Goal: Task Accomplishment & Management: Use online tool/utility

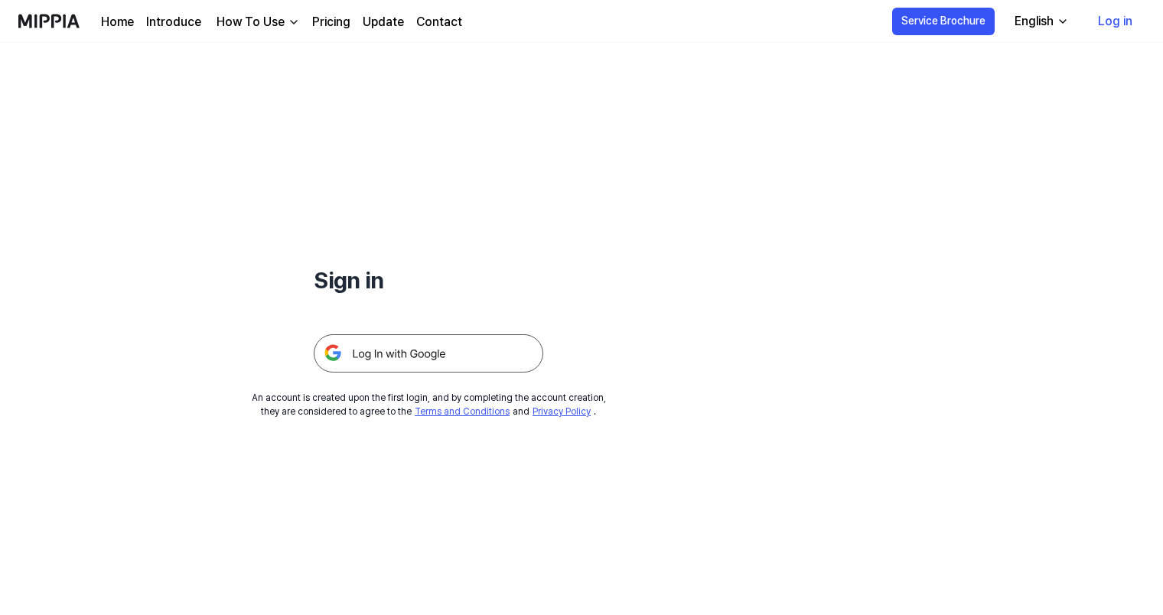
click at [115, 23] on link "Home" at bounding box center [117, 22] width 33 height 18
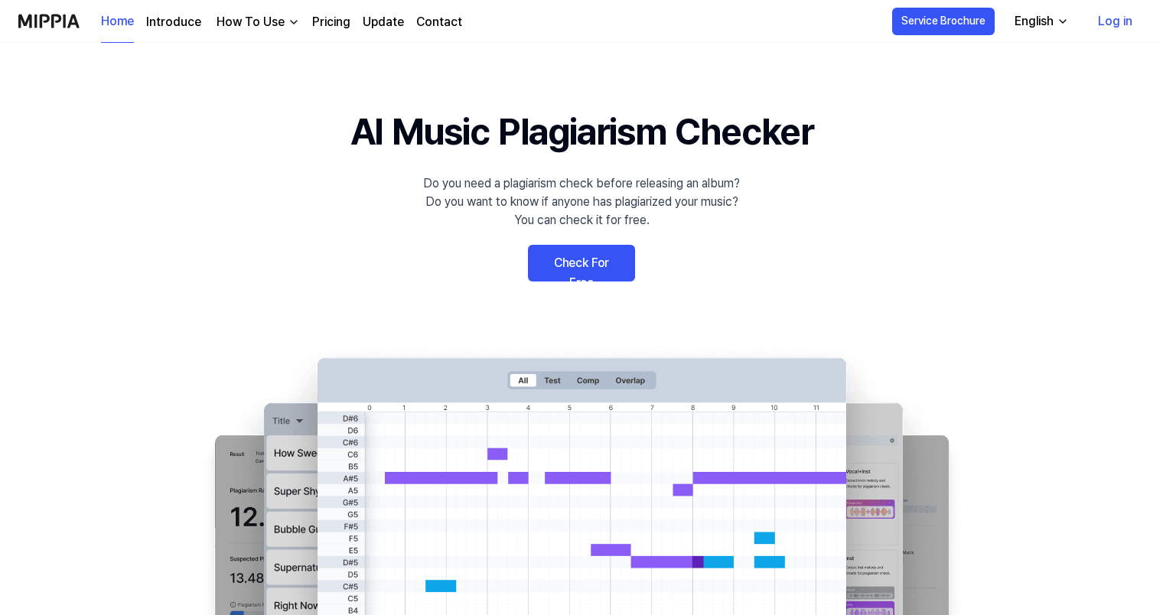
click at [594, 265] on link "Check For Free" at bounding box center [581, 263] width 107 height 37
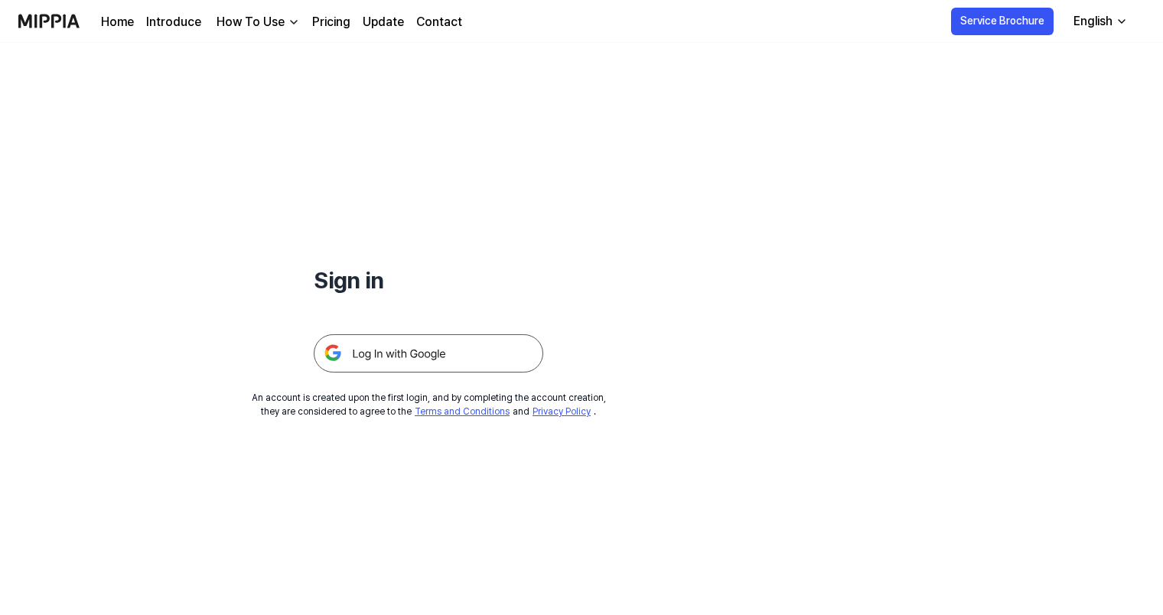
click at [421, 347] on img at bounding box center [429, 353] width 230 height 38
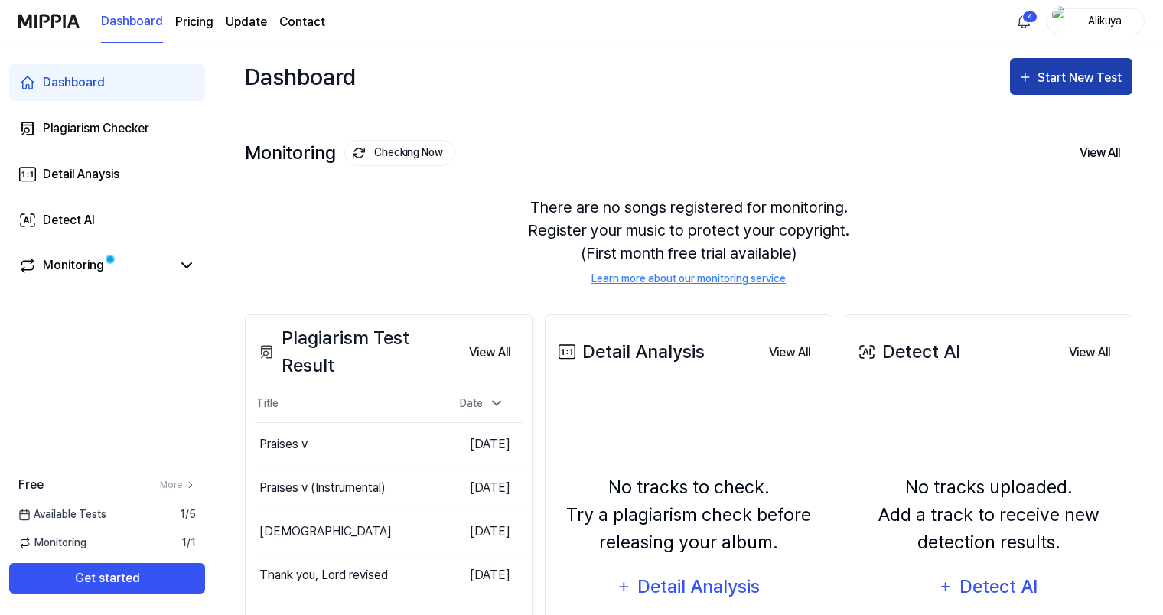
click at [1058, 82] on div "Start New Test" at bounding box center [1080, 78] width 87 height 20
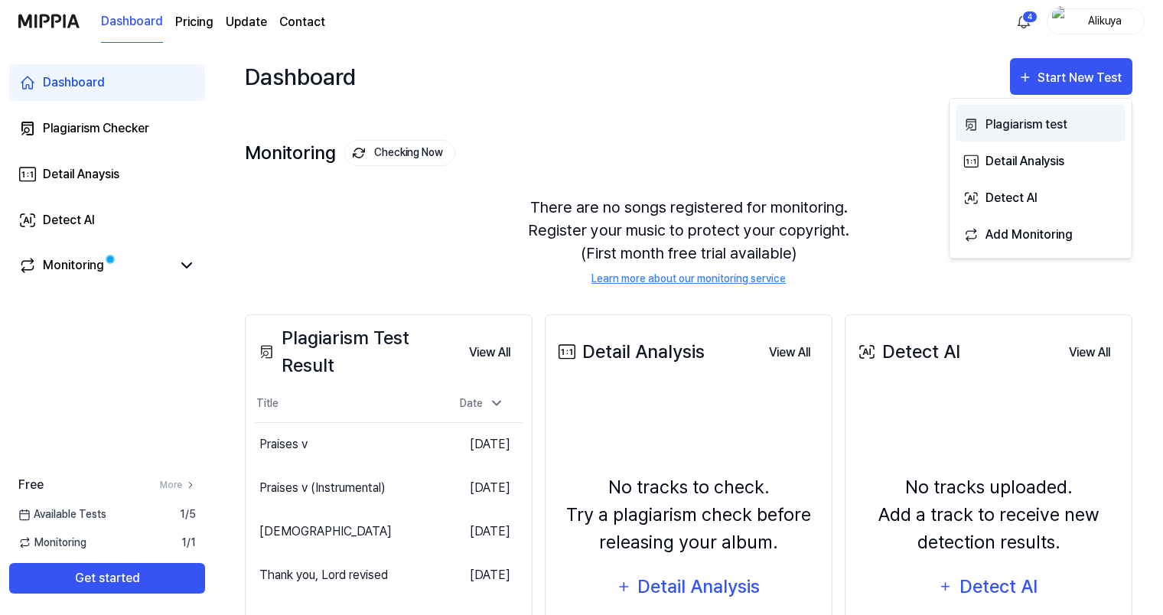
click at [1029, 115] on div "Plagiarism test" at bounding box center [1051, 125] width 133 height 20
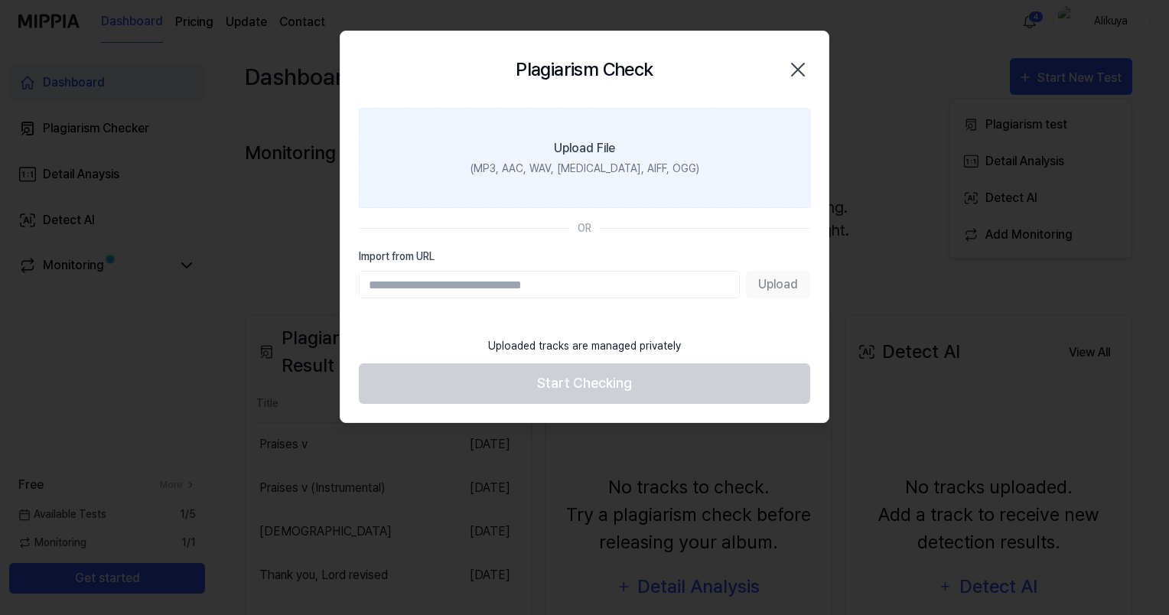
click at [618, 158] on label "Upload File (MP3, AAC, WAV, [MEDICAL_DATA], AIFF, OGG)" at bounding box center [584, 158] width 451 height 100
click at [0, 0] on input "Upload File (MP3, AAC, WAV, [MEDICAL_DATA], AIFF, OGG)" at bounding box center [0, 0] width 0 height 0
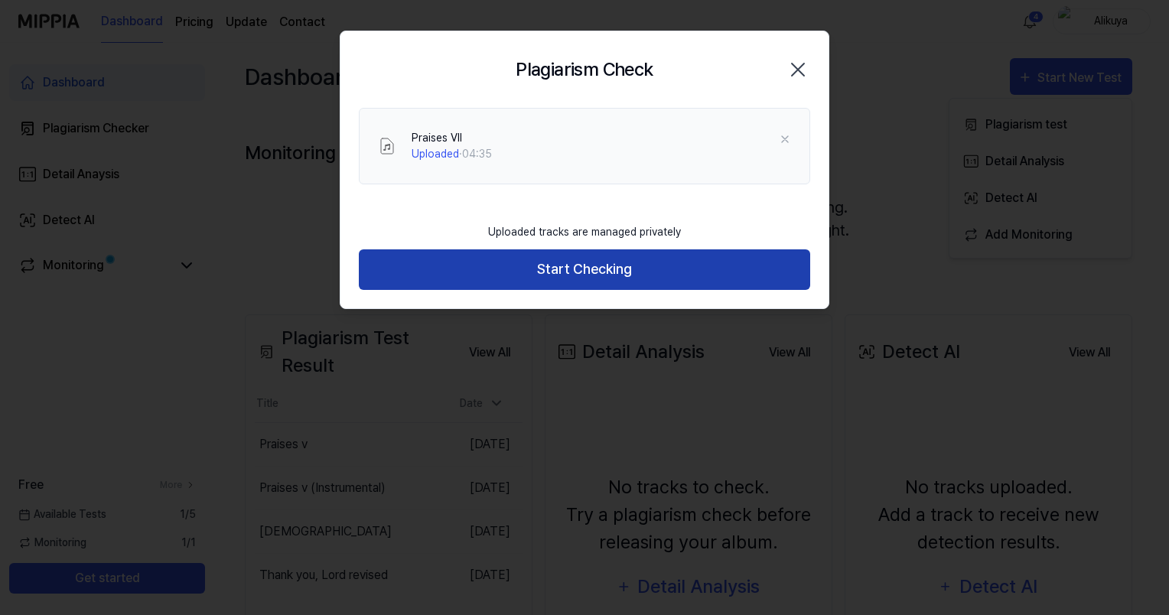
click at [483, 269] on button "Start Checking" at bounding box center [584, 269] width 451 height 41
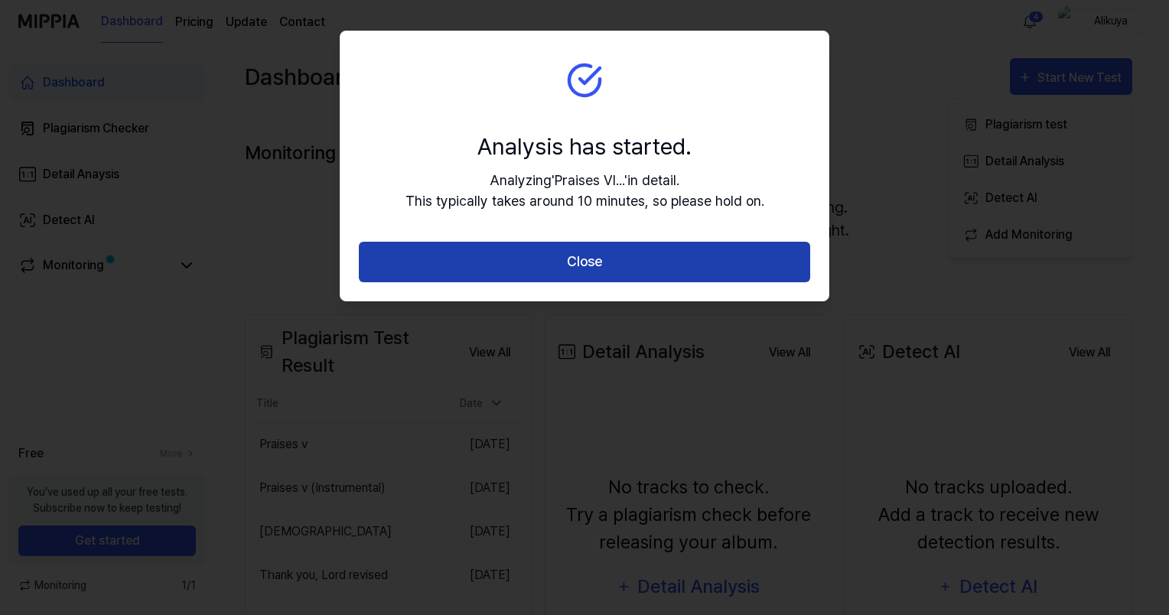
click at [487, 269] on button "Close" at bounding box center [584, 262] width 451 height 41
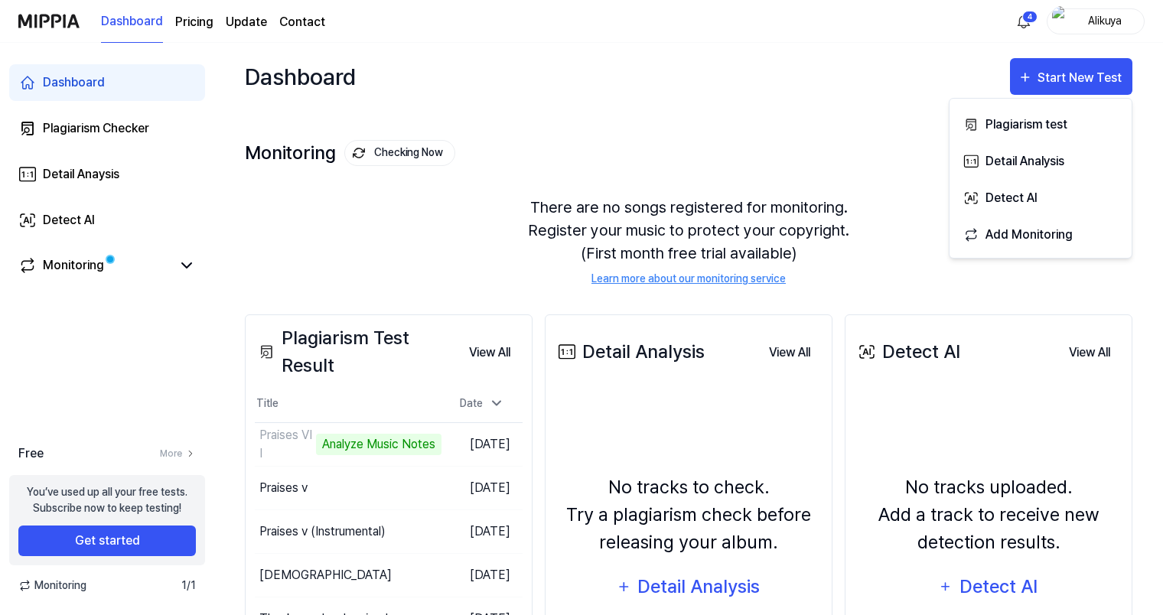
click at [684, 132] on div "Monitoring Checking Now View All Monitoring There are no songs registered for m…" at bounding box center [688, 197] width 887 height 174
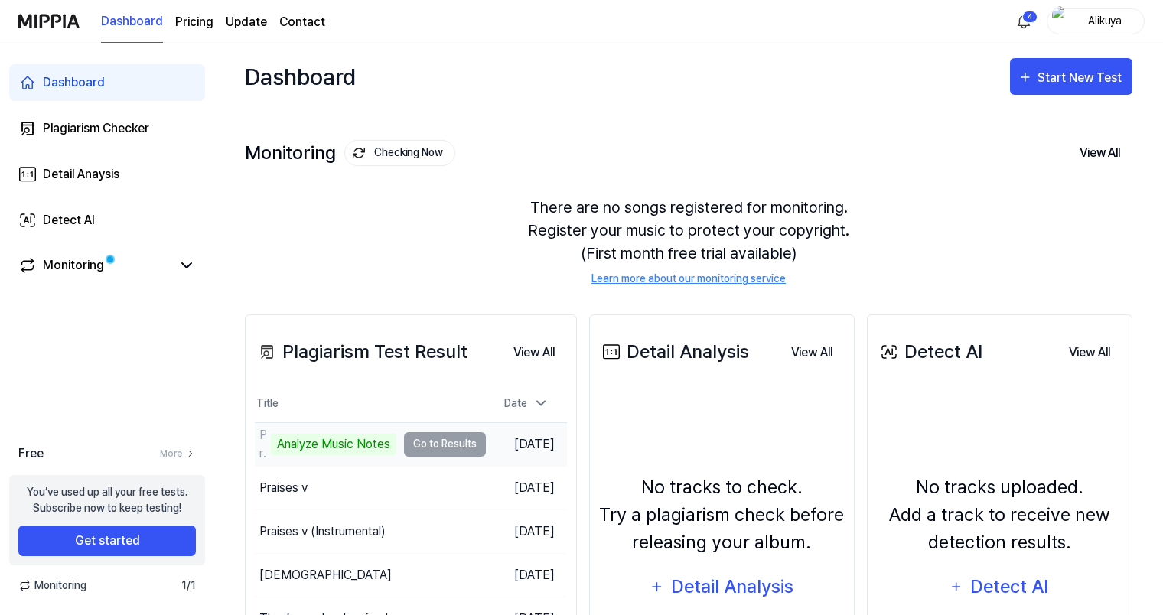
click at [343, 457] on div "Praises VII Analyze Music Notes" at bounding box center [326, 444] width 142 height 37
click at [453, 462] on td "Praises VII Analyze Music Notes Go to Results" at bounding box center [370, 444] width 231 height 43
click at [347, 450] on div "Analyze Music Notes" at bounding box center [333, 444] width 125 height 21
click at [322, 439] on div "Analyze Music Notes" at bounding box center [333, 444] width 125 height 21
click at [259, 437] on div "Praises VII" at bounding box center [263, 444] width 8 height 37
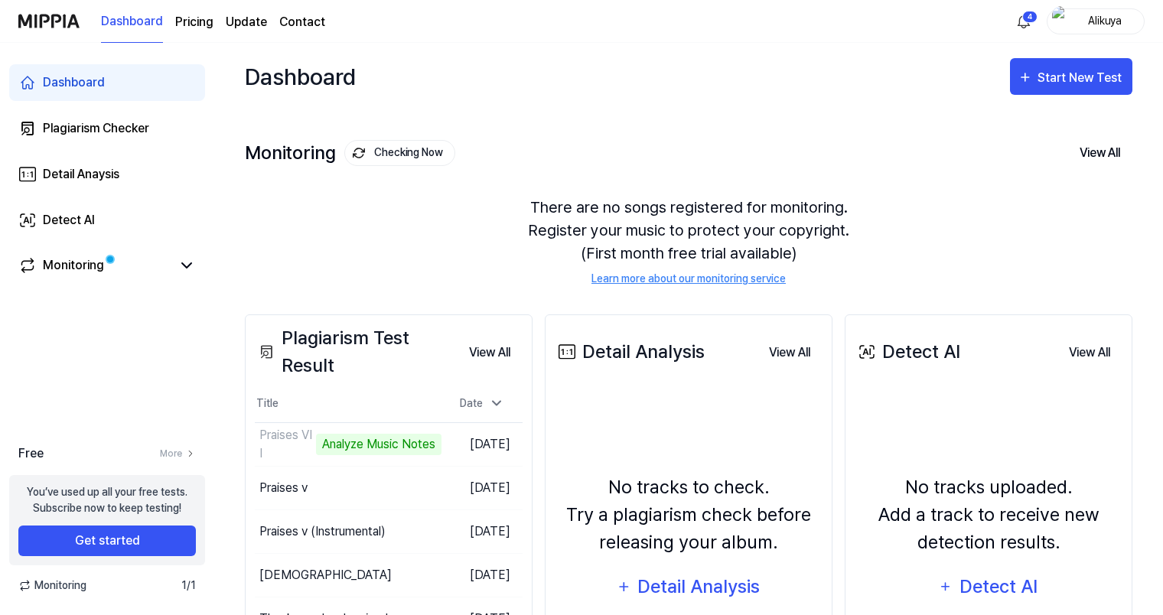
click at [86, 86] on div "Dashboard" at bounding box center [74, 82] width 62 height 18
click at [372, 447] on button "Go to Results" at bounding box center [401, 444] width 82 height 24
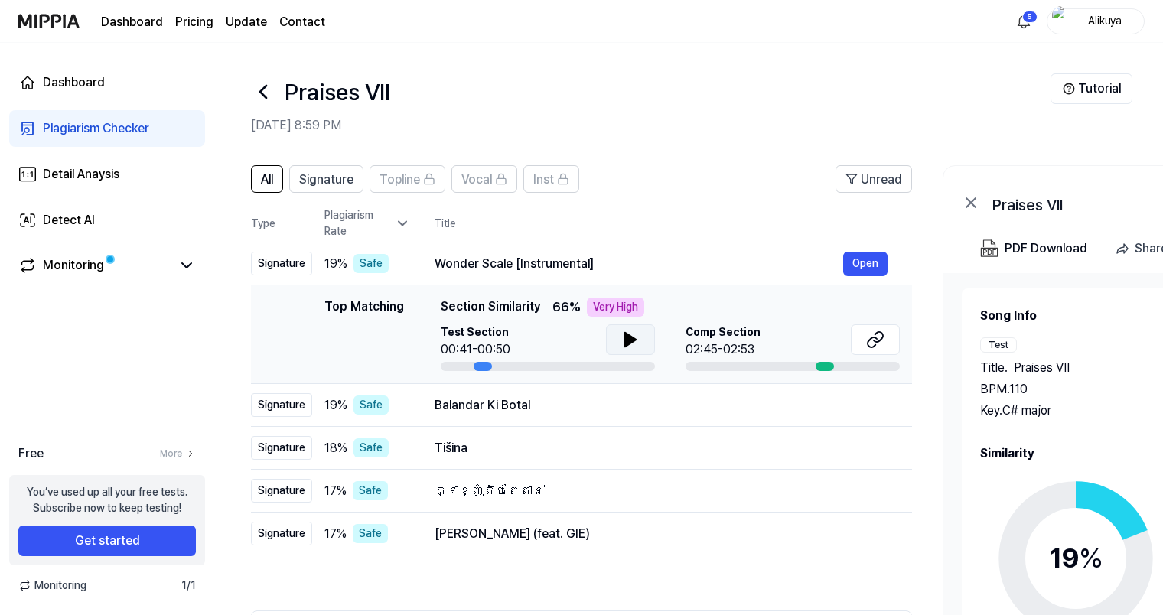
click at [625, 340] on icon at bounding box center [630, 340] width 11 height 14
click at [873, 337] on icon at bounding box center [872, 342] width 9 height 10
click at [873, 262] on button "Open" at bounding box center [865, 264] width 44 height 24
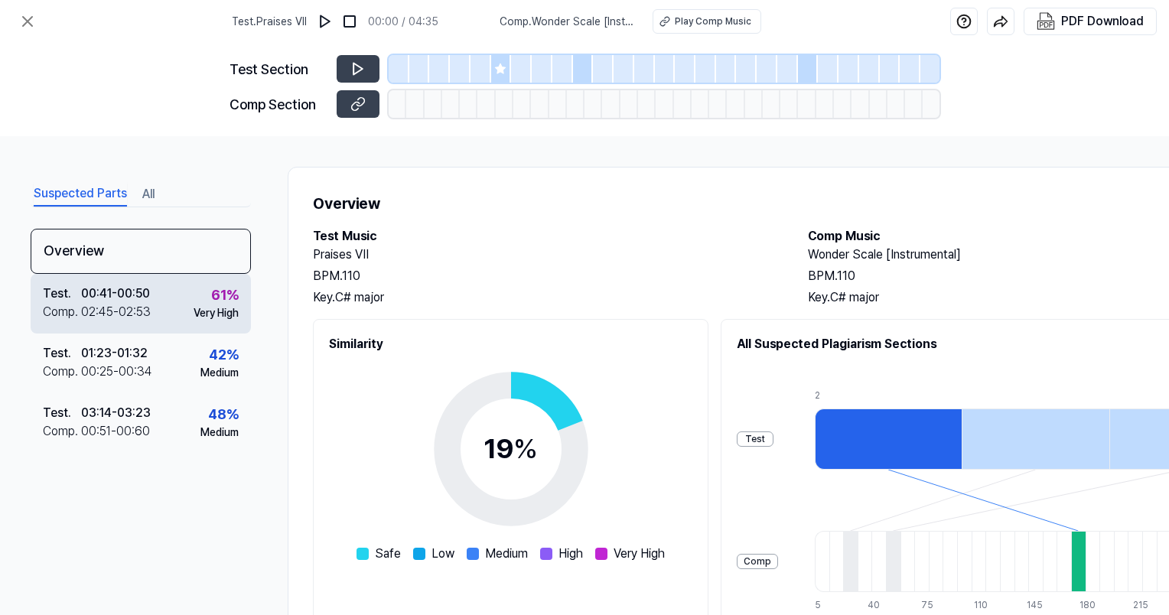
click at [119, 306] on div "02:45 - 02:53" at bounding box center [116, 312] width 70 height 18
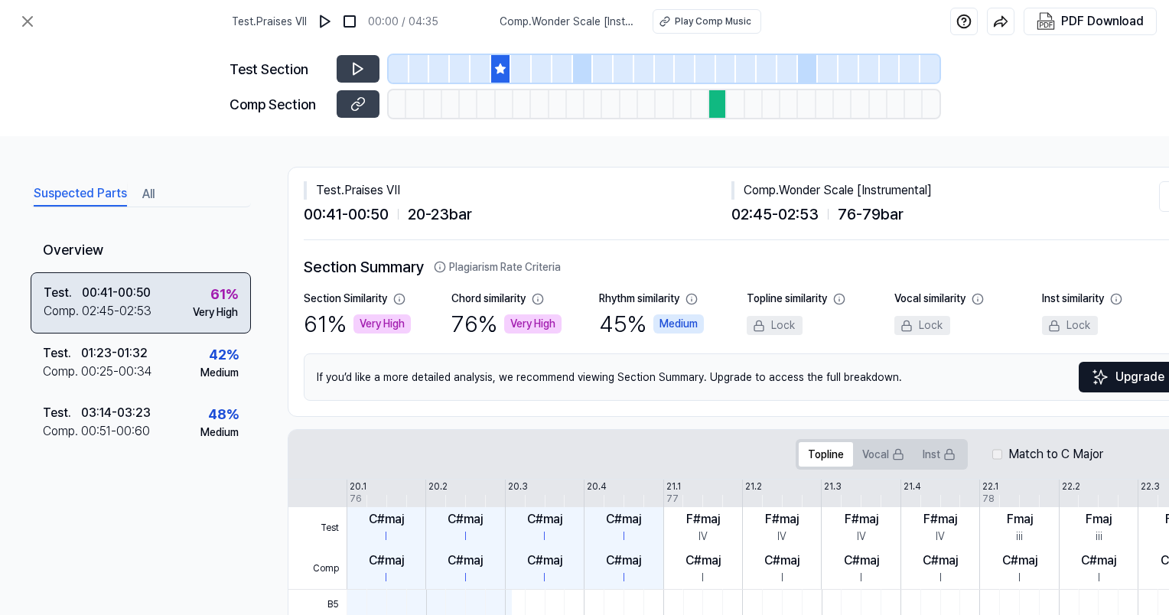
click at [646, 325] on div "45 % Medium" at bounding box center [651, 324] width 105 height 34
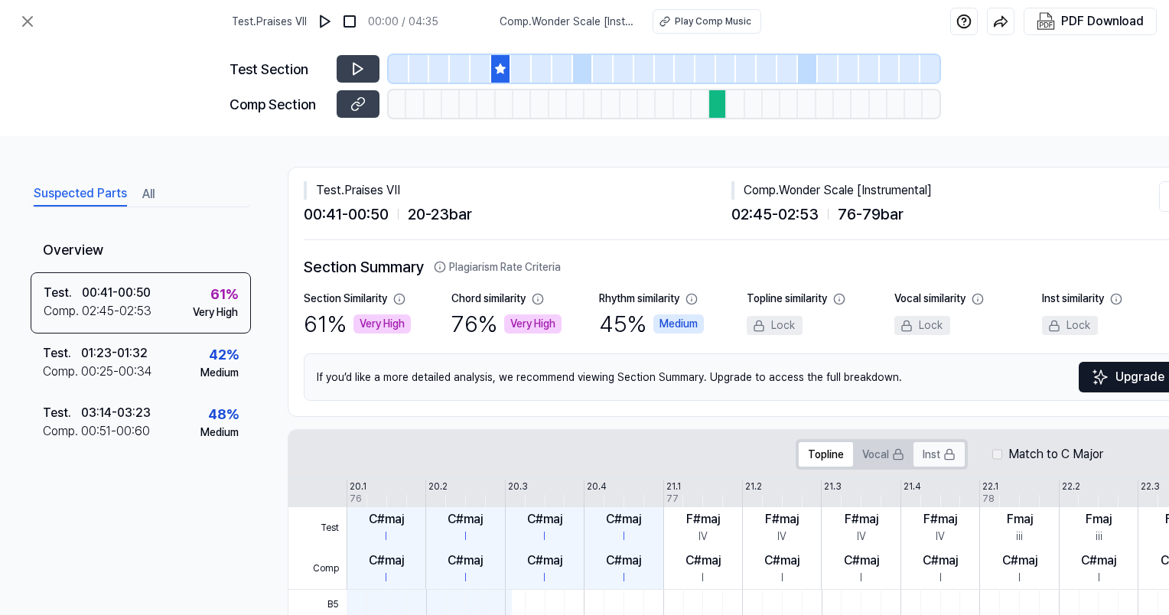
click at [926, 451] on button "Inst" at bounding box center [938, 454] width 51 height 24
click at [924, 444] on button "Inst" at bounding box center [938, 454] width 51 height 24
click at [927, 447] on button "Inst" at bounding box center [938, 454] width 51 height 24
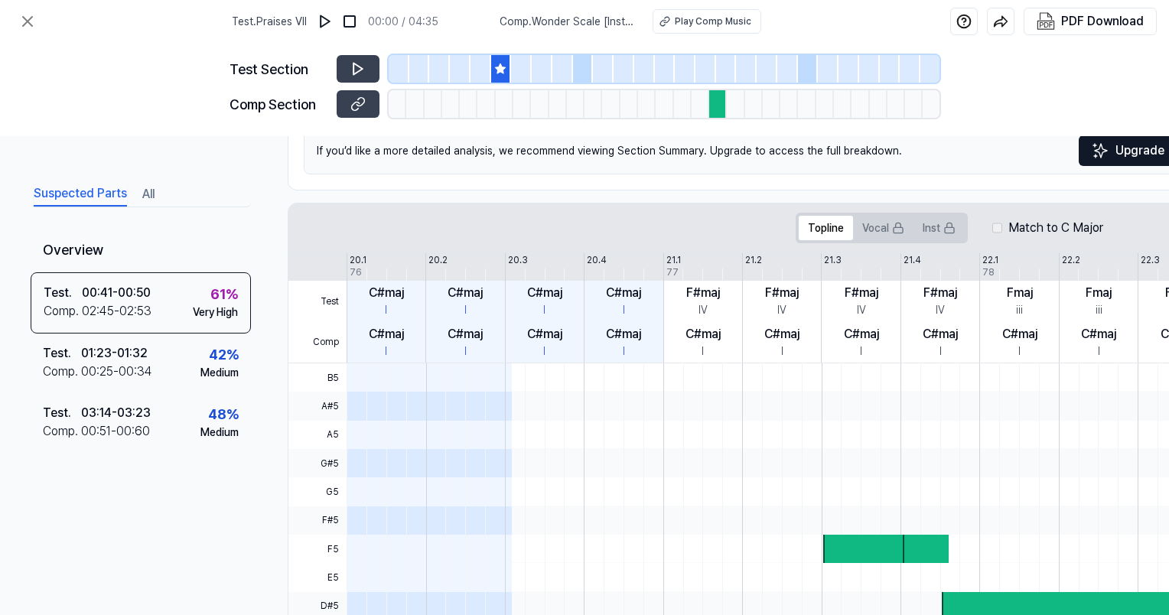
scroll to position [229, 0]
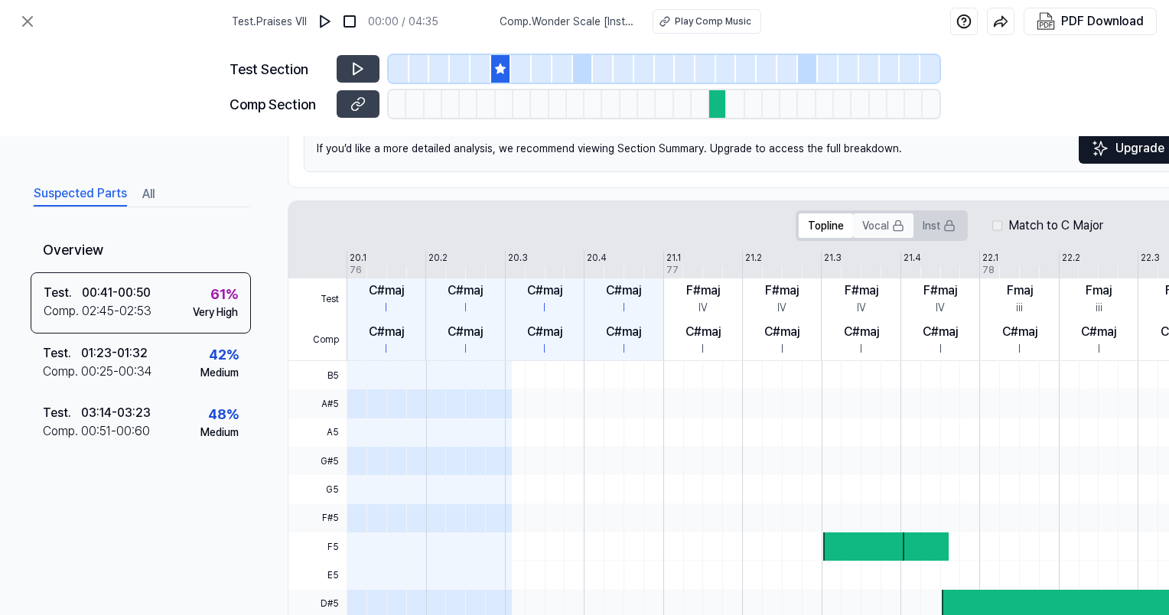
click at [878, 235] on button "Vocal" at bounding box center [883, 225] width 60 height 24
click at [931, 224] on button "Inst" at bounding box center [938, 225] width 51 height 24
click at [884, 230] on button "Vocal" at bounding box center [883, 225] width 60 height 24
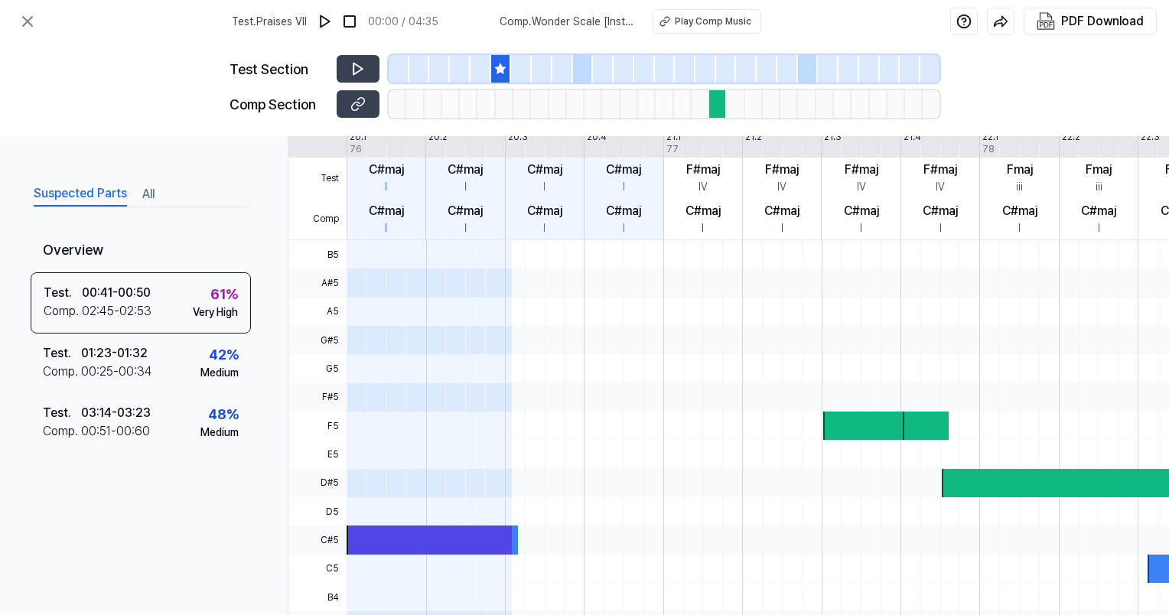
scroll to position [0, 0]
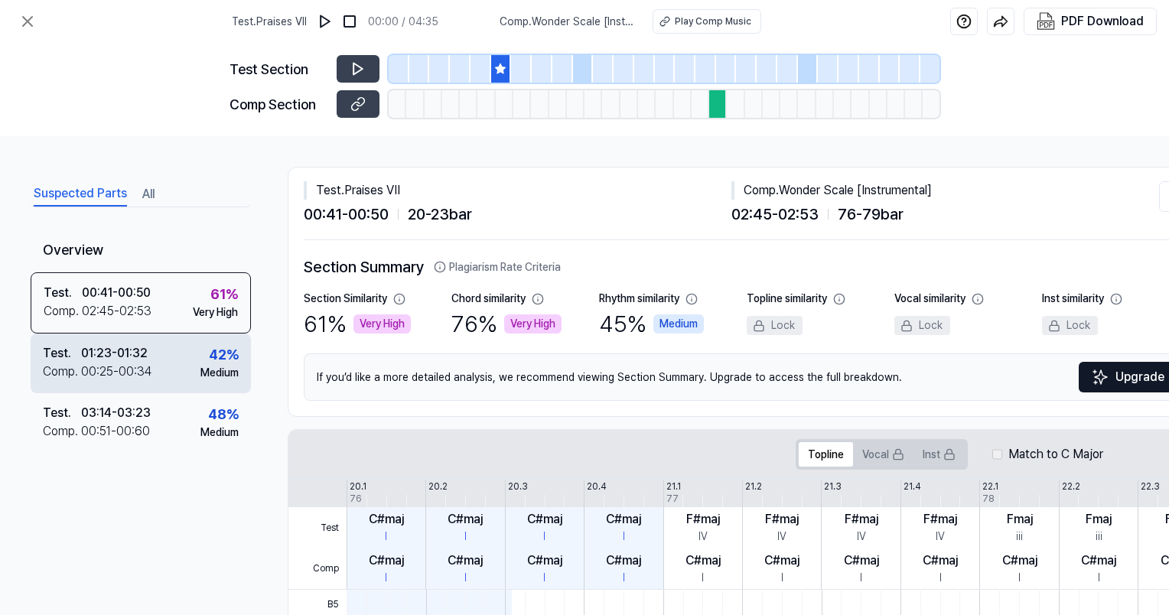
click at [110, 373] on div "00:25 - 00:34" at bounding box center [116, 372] width 71 height 18
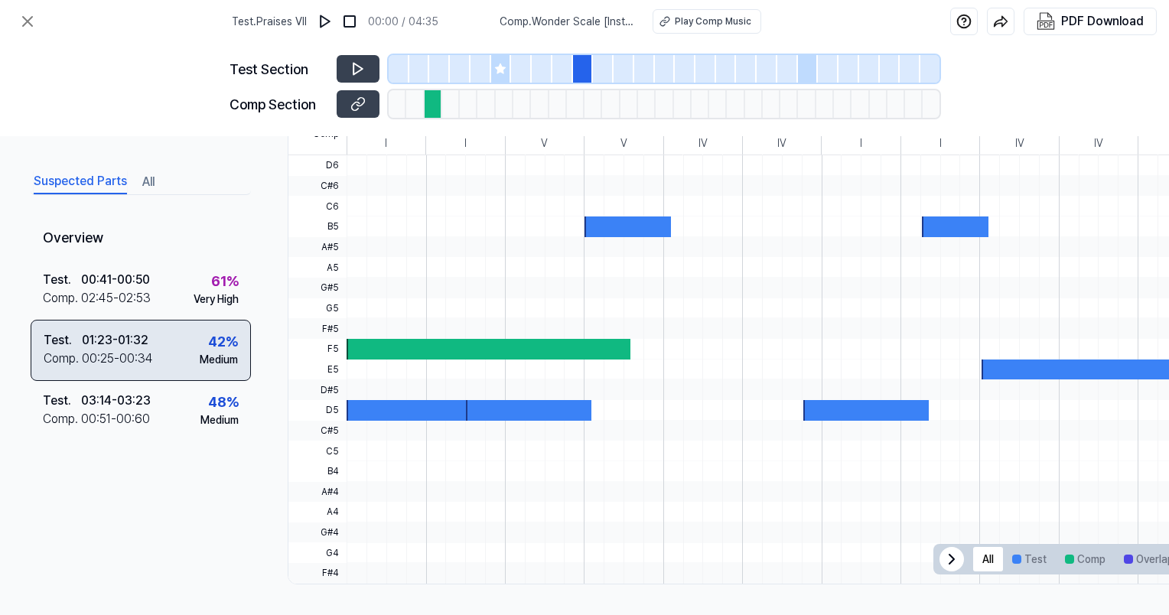
scroll to position [439, 0]
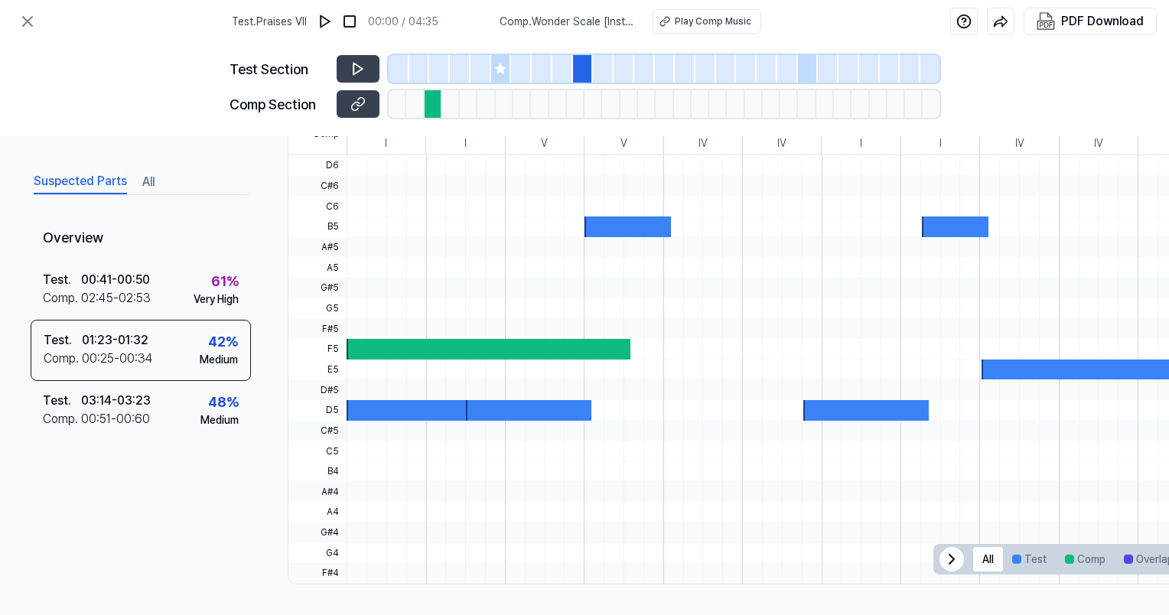
click at [408, 339] on div at bounding box center [489, 349] width 284 height 21
click at [389, 360] on div at bounding box center [979, 370] width 1264 height 21
click at [396, 360] on div at bounding box center [979, 370] width 1264 height 21
click at [413, 344] on div at bounding box center [489, 349] width 284 height 21
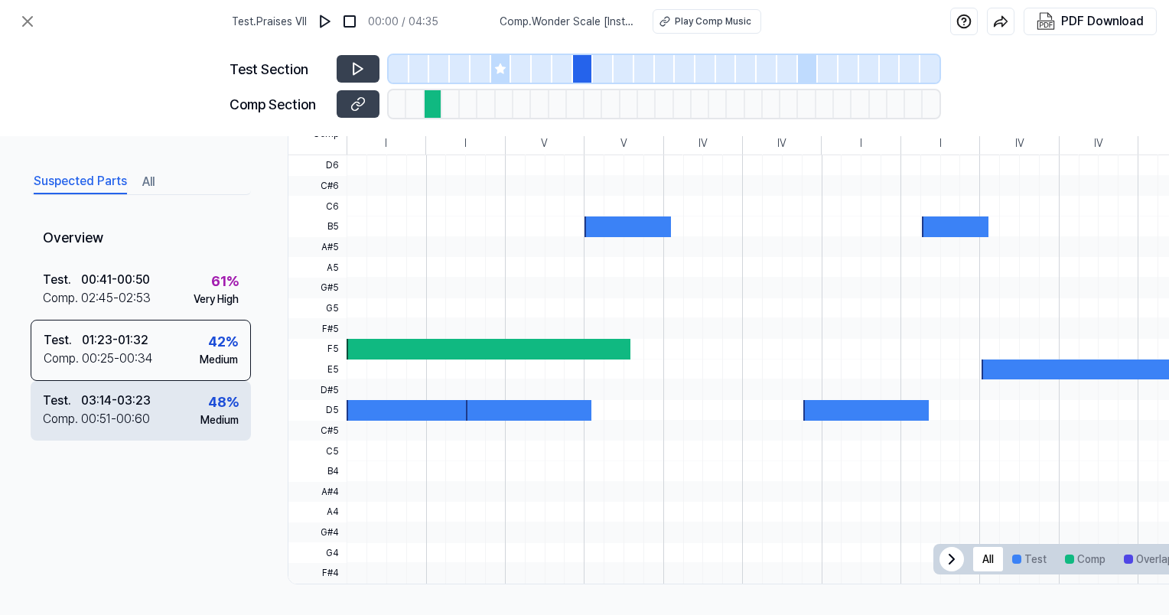
click at [157, 427] on div "Test . 03:14 - 03:23 Comp . 00:51 - 00:60 48 % Medium" at bounding box center [141, 411] width 220 height 60
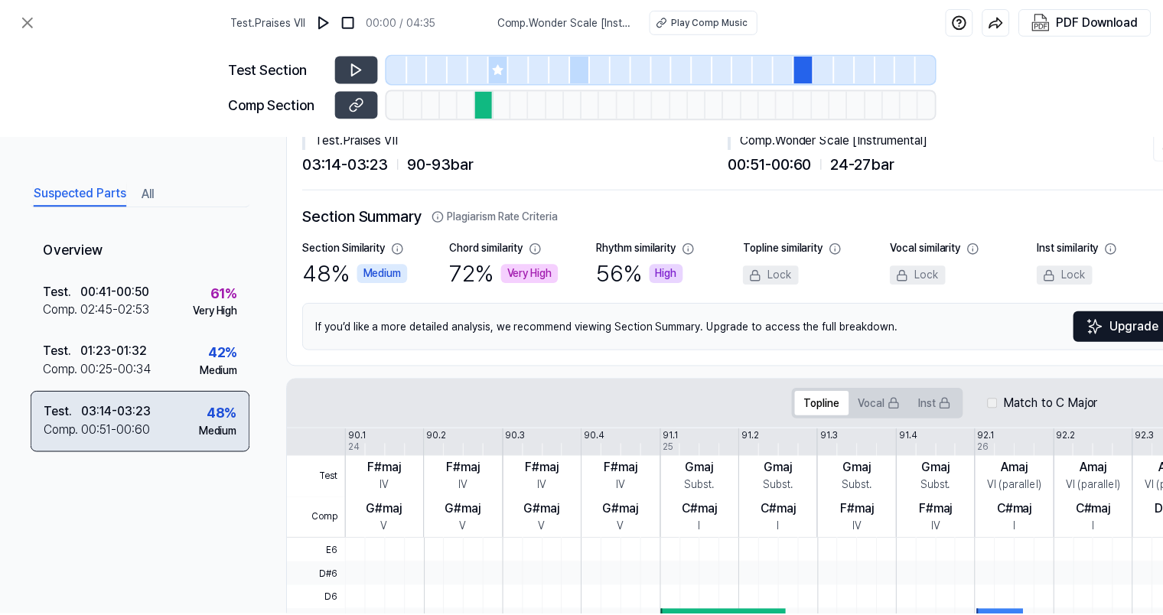
scroll to position [50, 0]
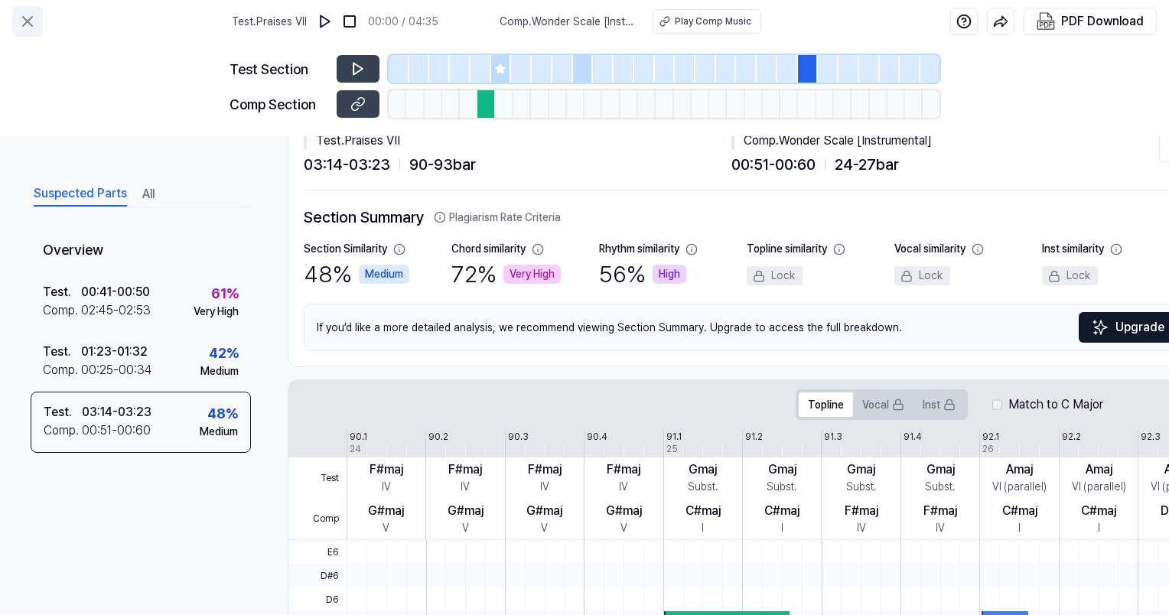
click at [31, 24] on icon at bounding box center [27, 21] width 9 height 9
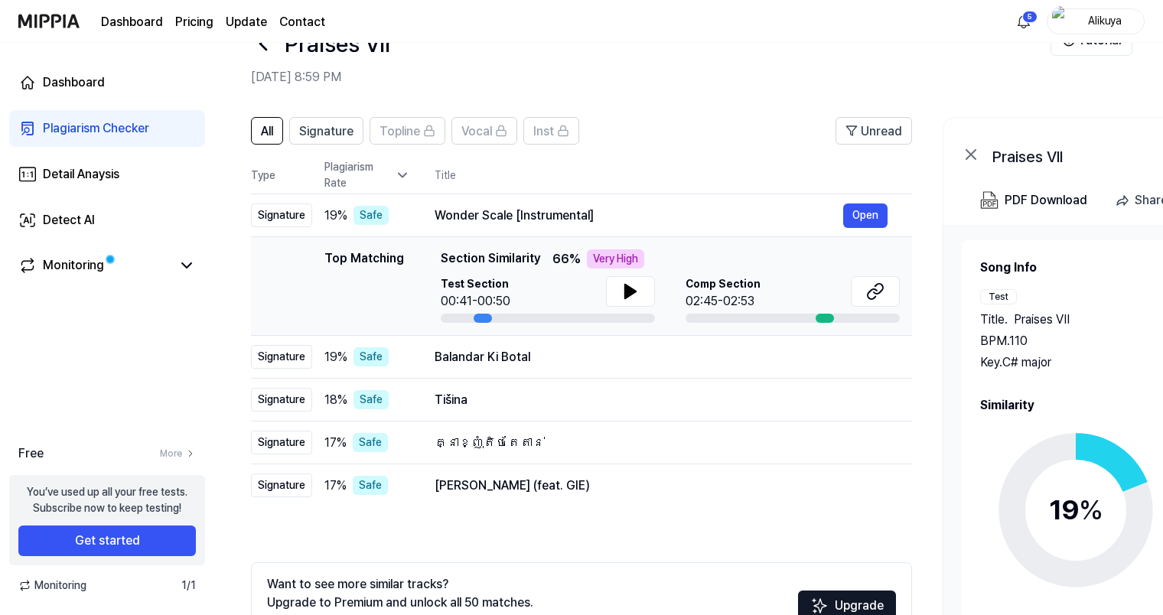
scroll to position [156, 0]
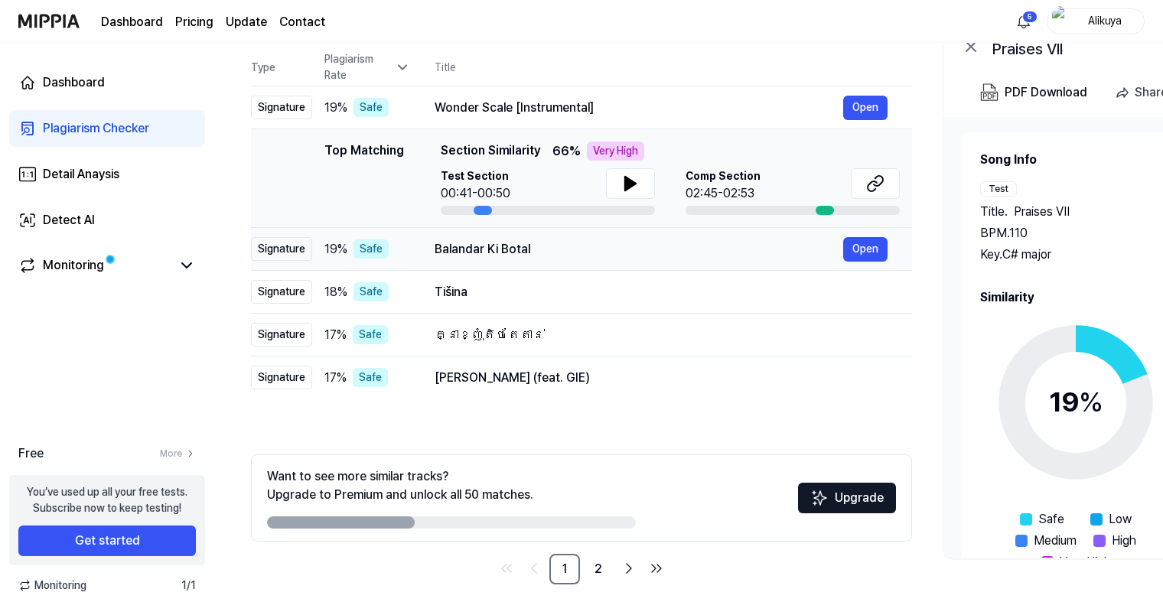
click at [291, 259] on div "Signature" at bounding box center [281, 249] width 61 height 24
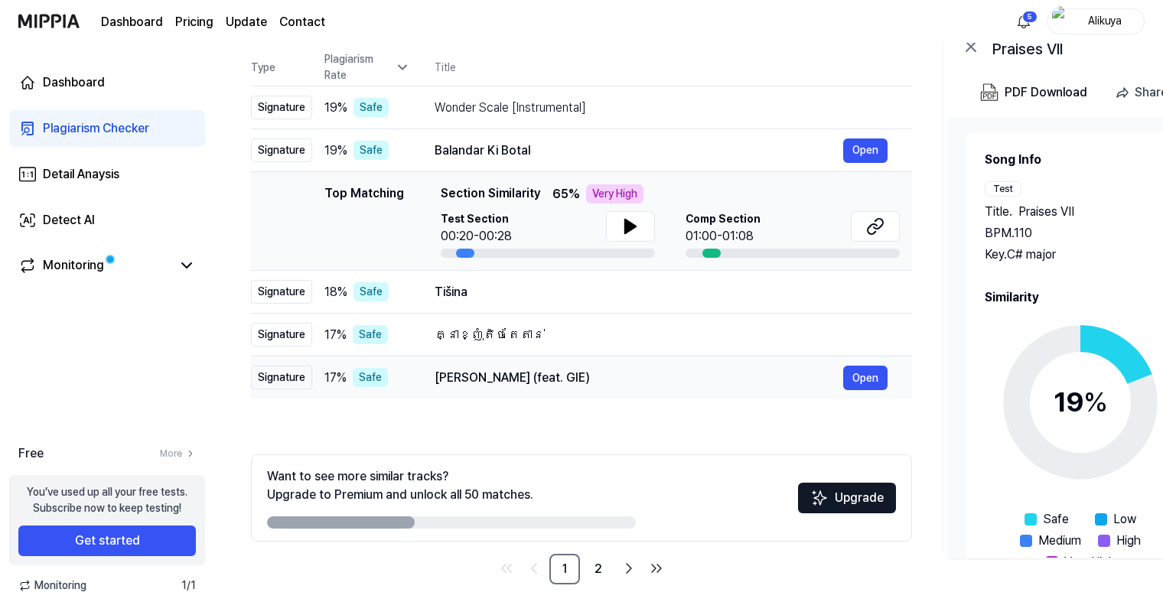
click at [298, 392] on td "Signature" at bounding box center [281, 378] width 61 height 43
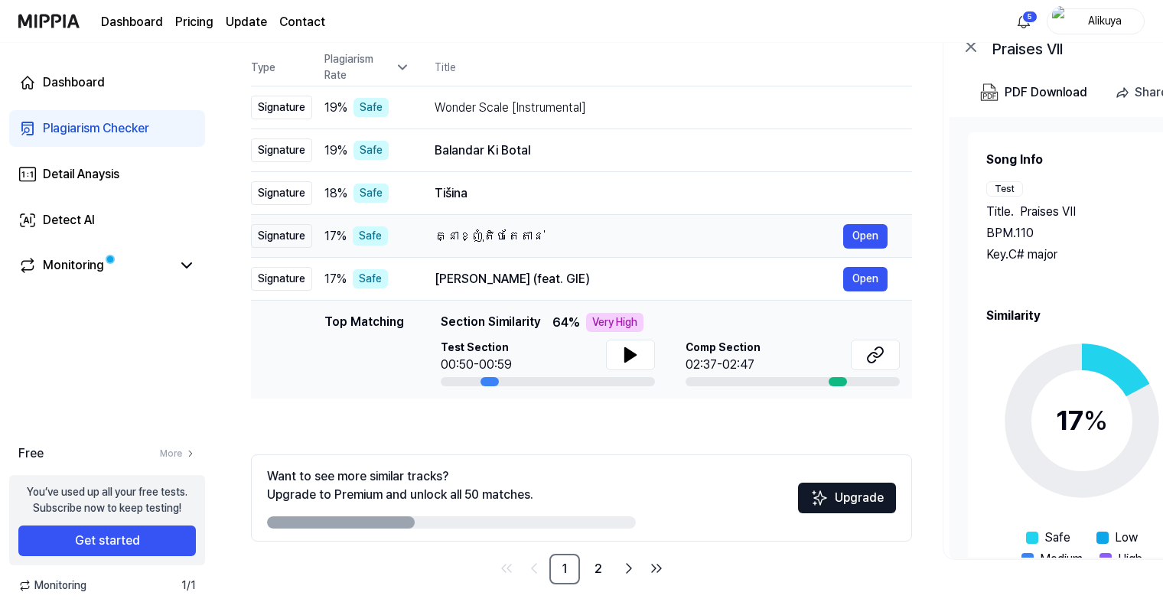
click at [283, 243] on div "Signature" at bounding box center [281, 236] width 61 height 24
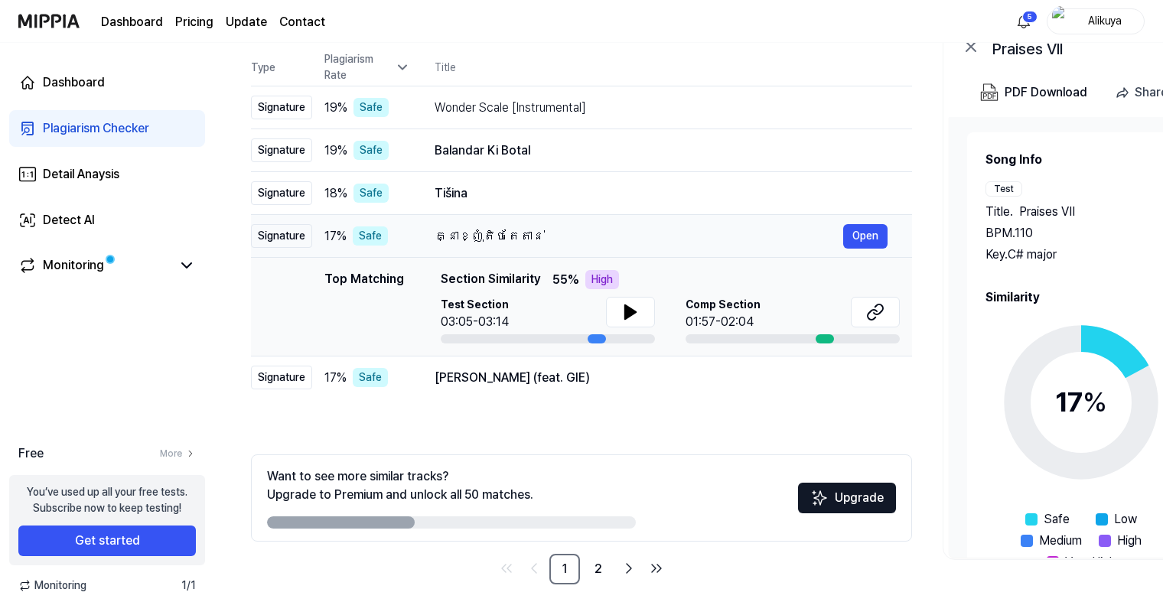
click at [283, 242] on div "Signature" at bounding box center [281, 236] width 61 height 24
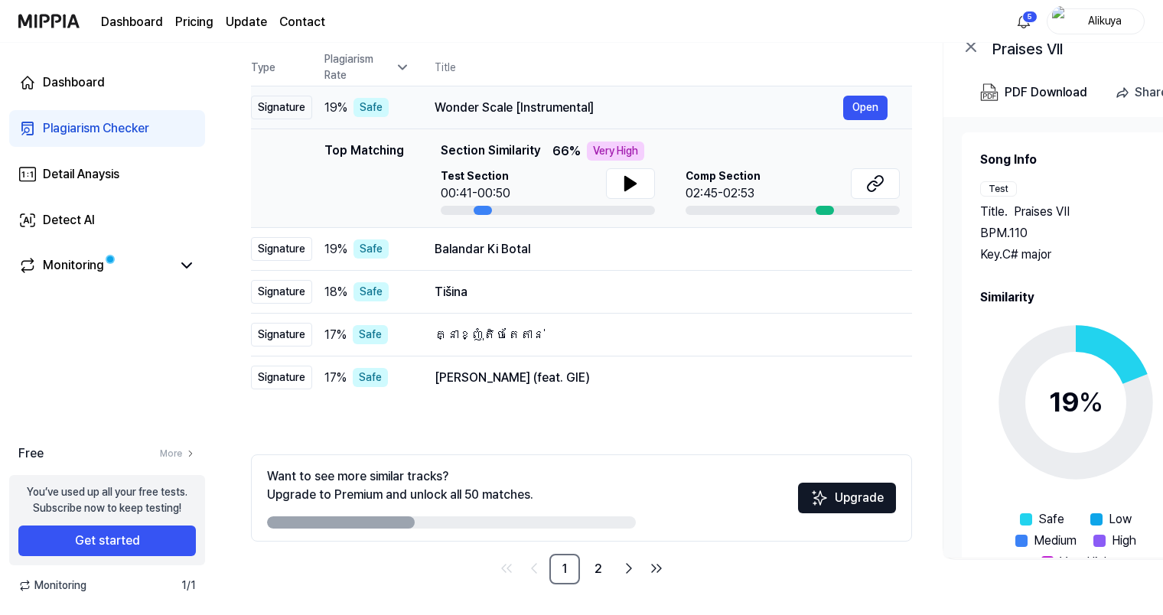
click at [275, 113] on div "Signature" at bounding box center [281, 108] width 61 height 24
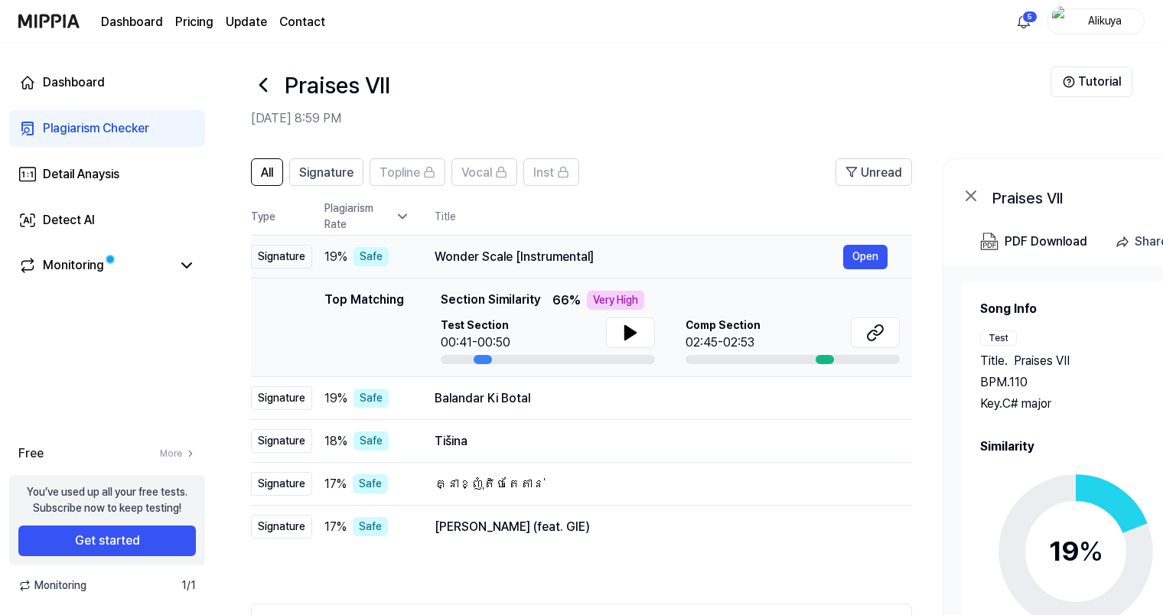
scroll to position [0, 0]
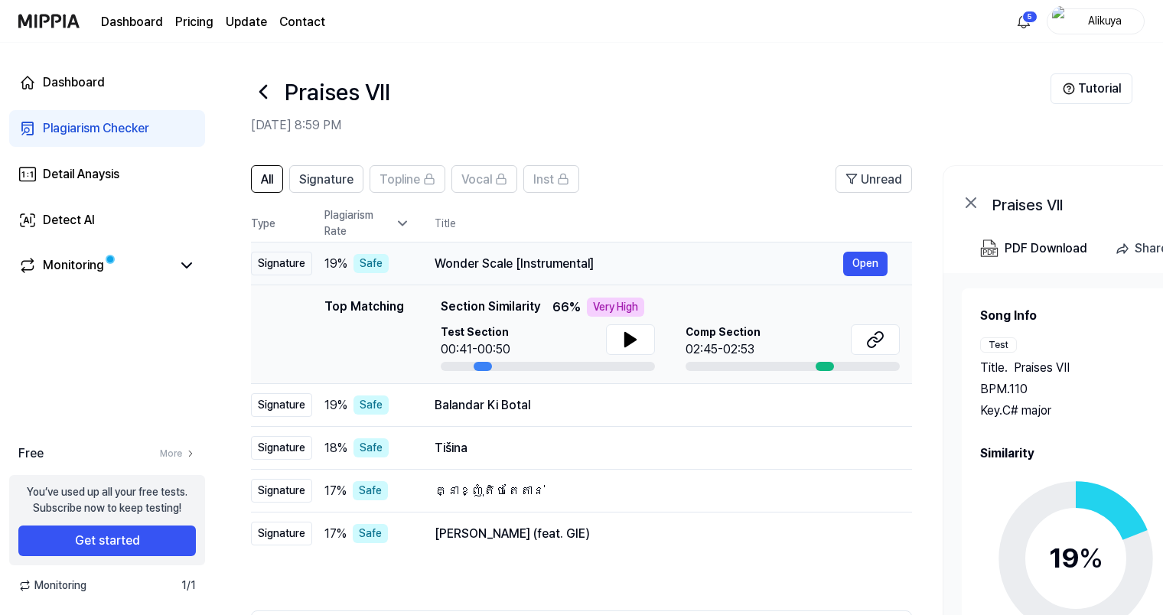
click at [658, 122] on h2 "[DATE] 8:59 PM" at bounding box center [650, 125] width 799 height 18
click at [783, 87] on div "Praises VII" at bounding box center [650, 91] width 799 height 37
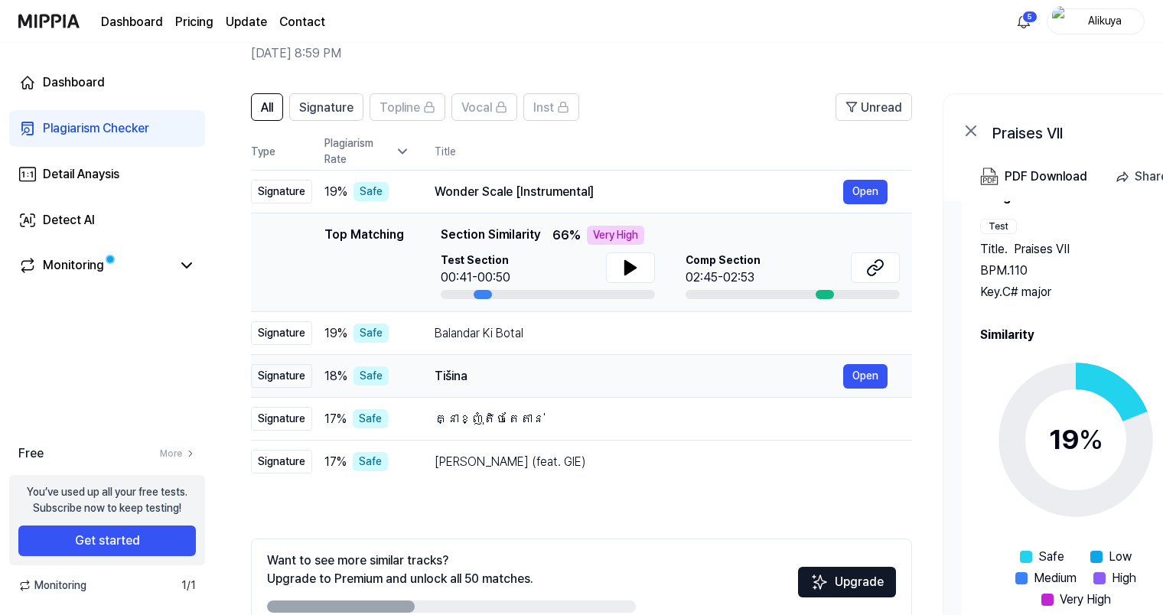
scroll to position [156, 0]
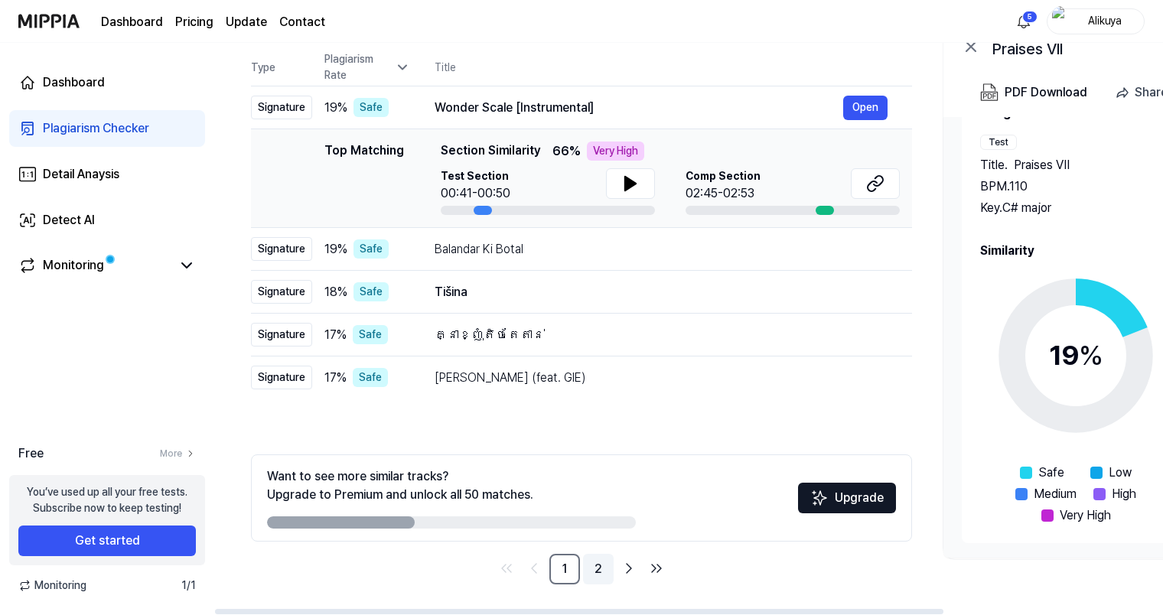
click at [599, 570] on link "2" at bounding box center [598, 569] width 31 height 31
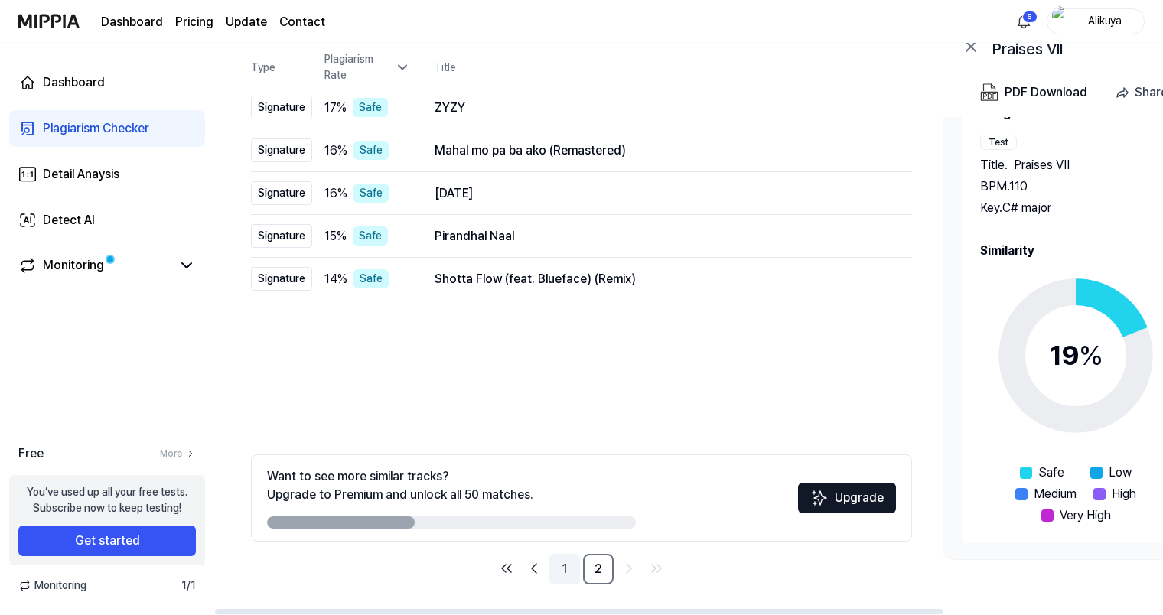
click at [568, 569] on link "1" at bounding box center [564, 569] width 31 height 31
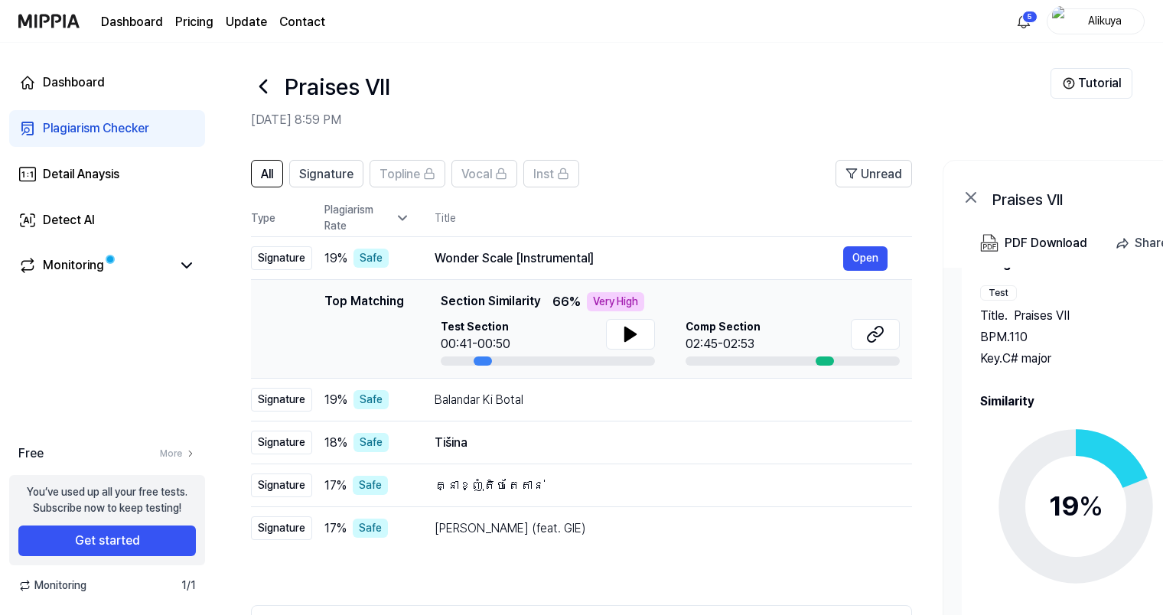
scroll to position [5, 0]
click at [497, 187] on button "Vocal" at bounding box center [484, 175] width 66 height 28
click at [265, 173] on span "All" at bounding box center [267, 175] width 12 height 18
click at [324, 176] on span "Signature" at bounding box center [326, 175] width 54 height 18
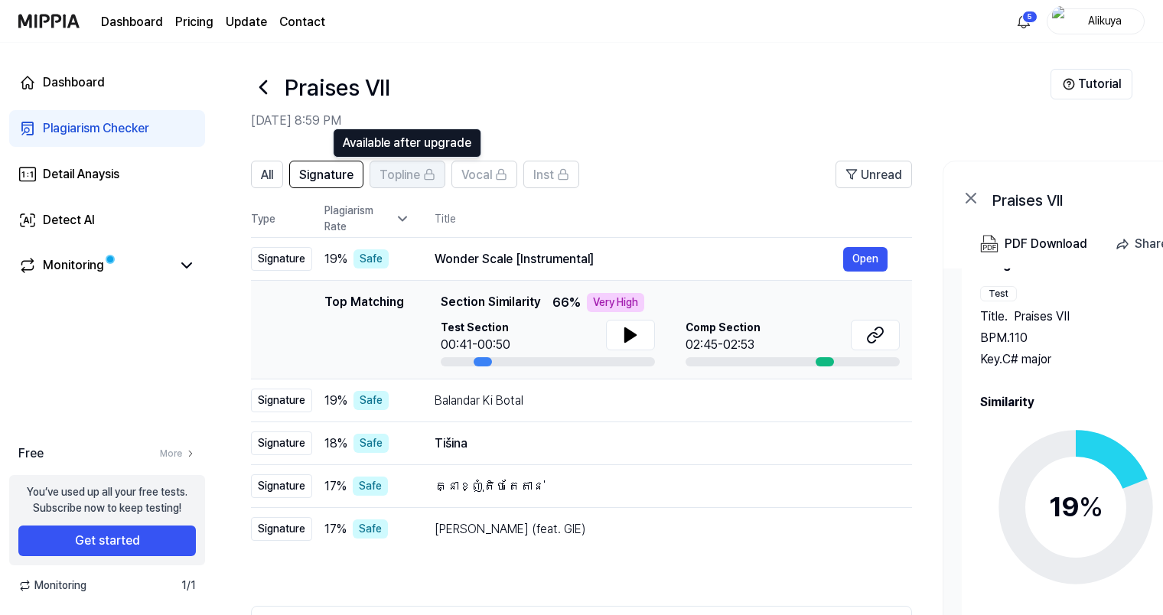
click at [402, 168] on span "Topline" at bounding box center [399, 175] width 41 height 18
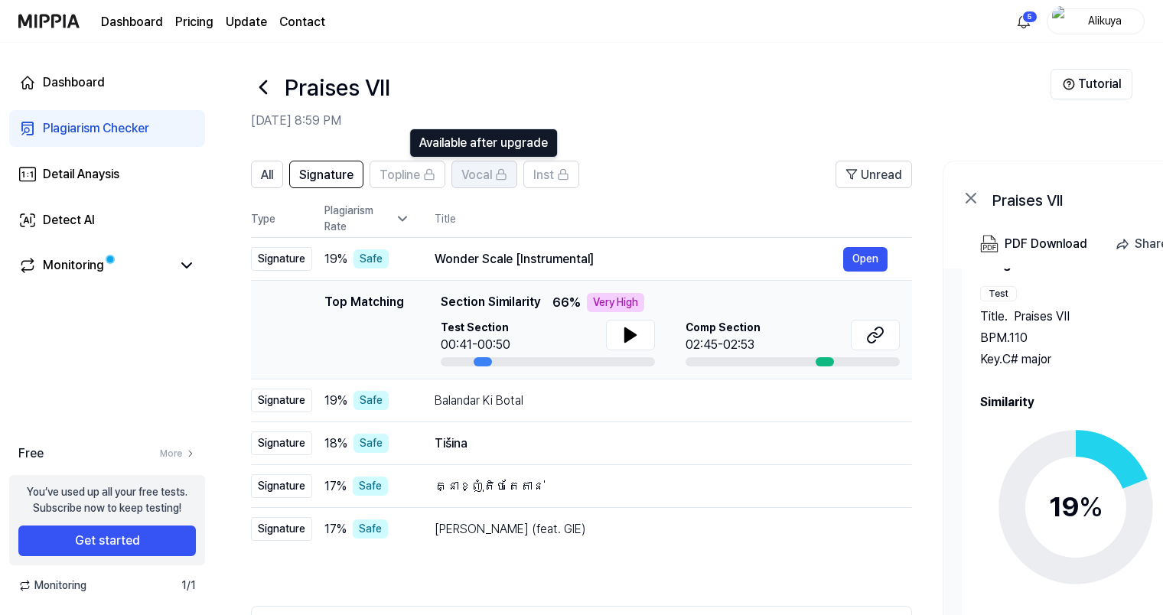
click at [474, 173] on span "Vocal" at bounding box center [476, 175] width 31 height 18
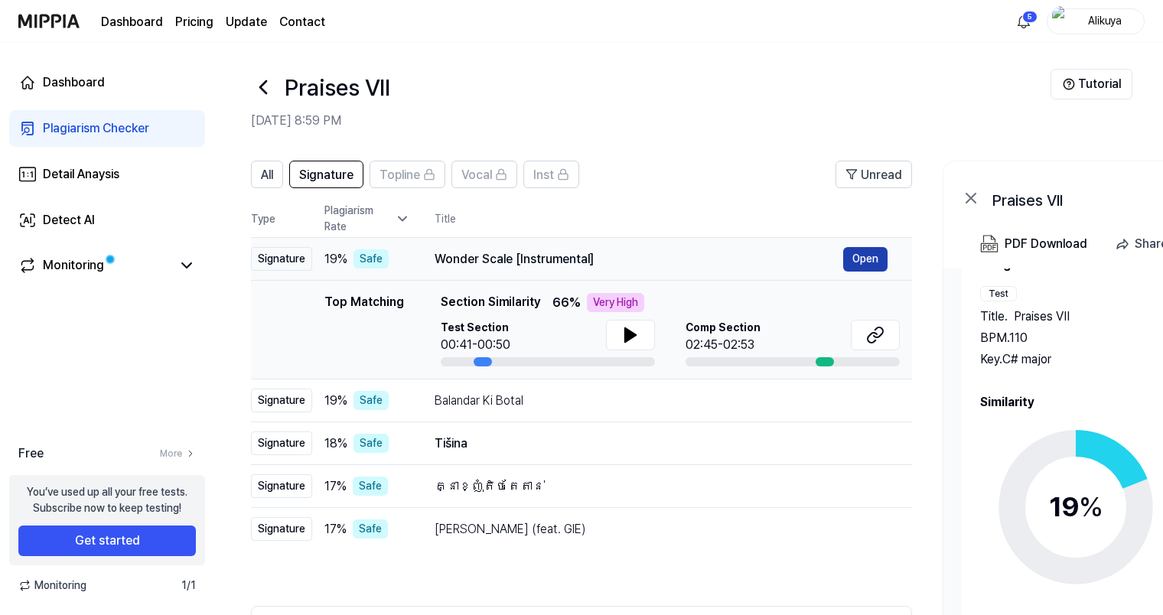
click at [877, 257] on button "Open" at bounding box center [865, 259] width 44 height 24
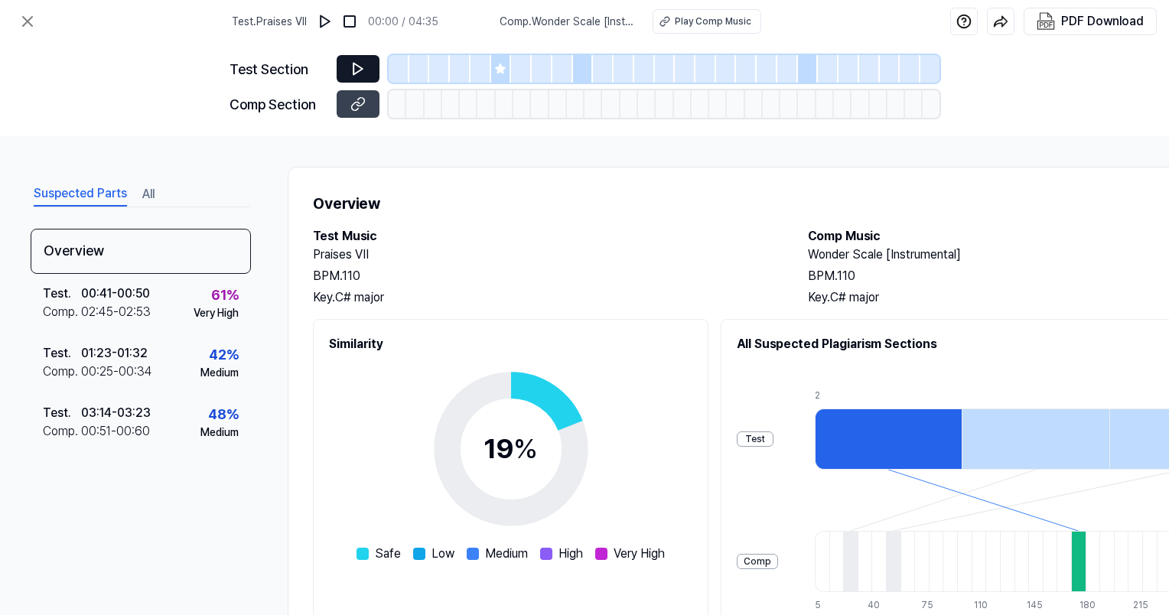
click at [347, 57] on button at bounding box center [358, 69] width 43 height 28
click at [359, 67] on icon at bounding box center [357, 68] width 9 height 11
click at [773, 438] on div "Test" at bounding box center [755, 438] width 37 height 15
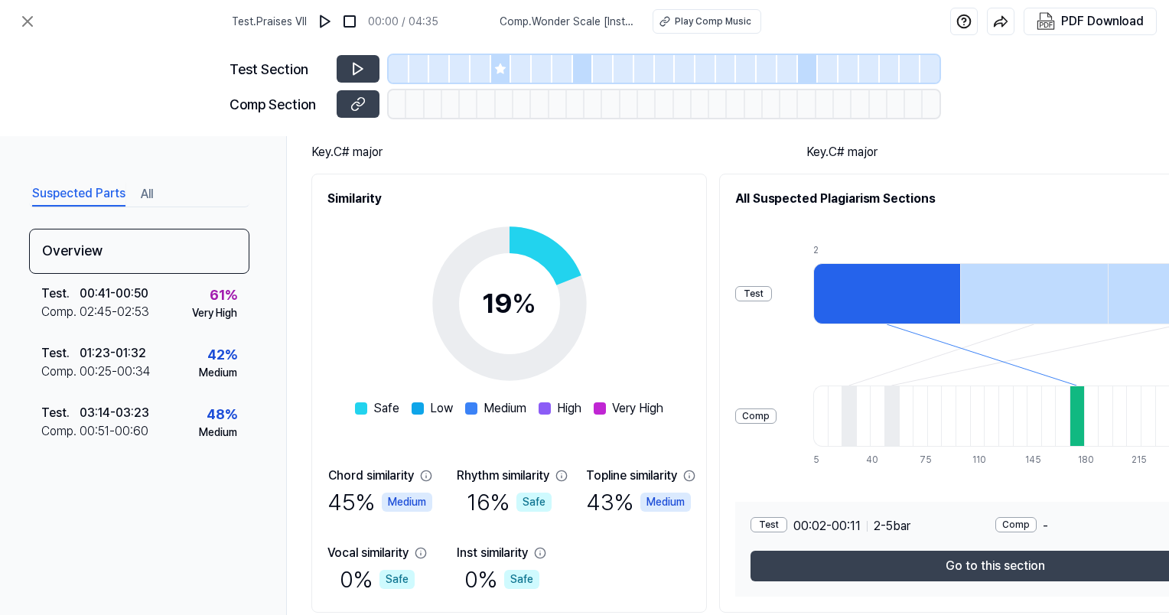
scroll to position [204, 2]
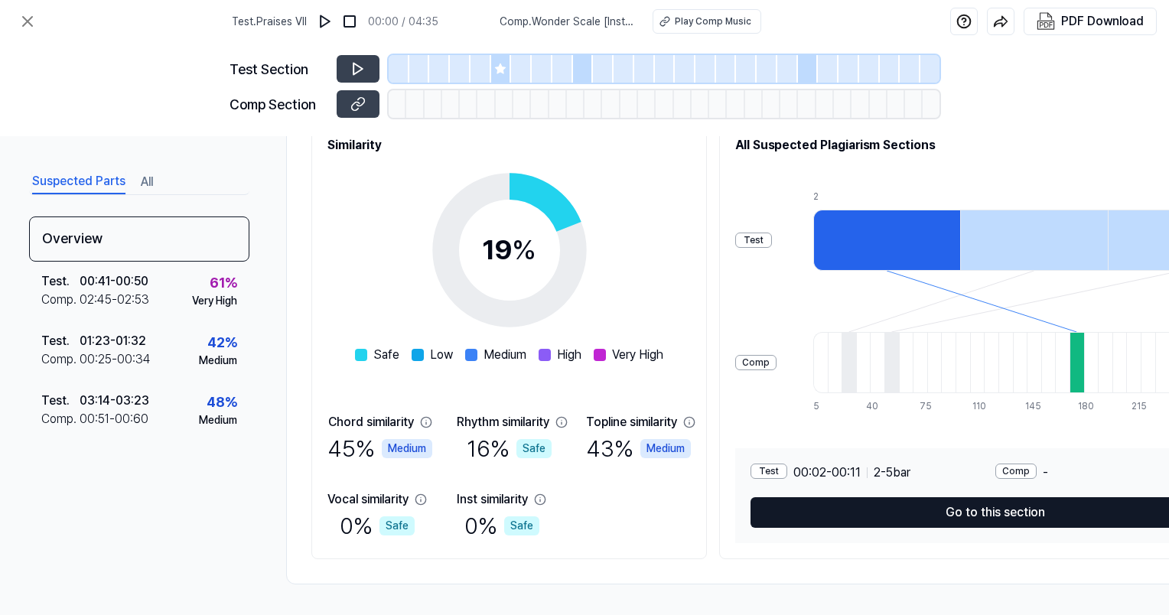
click at [1012, 510] on button "Go to this section" at bounding box center [995, 512] width 489 height 31
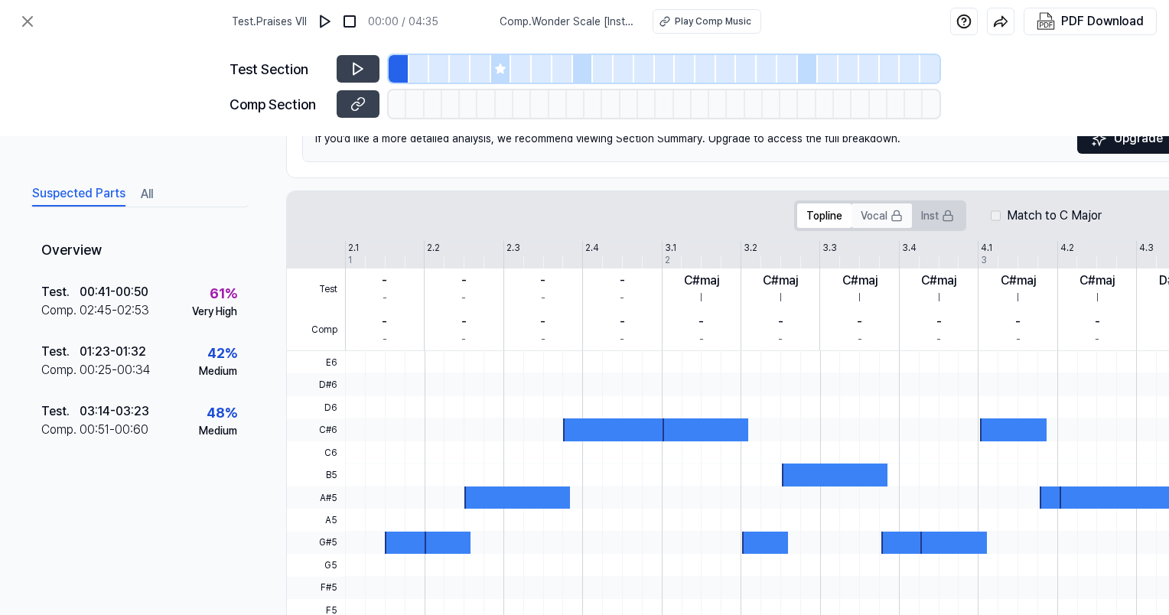
click at [888, 216] on button "Vocal" at bounding box center [882, 216] width 60 height 24
click at [829, 220] on button "Topline" at bounding box center [824, 216] width 54 height 24
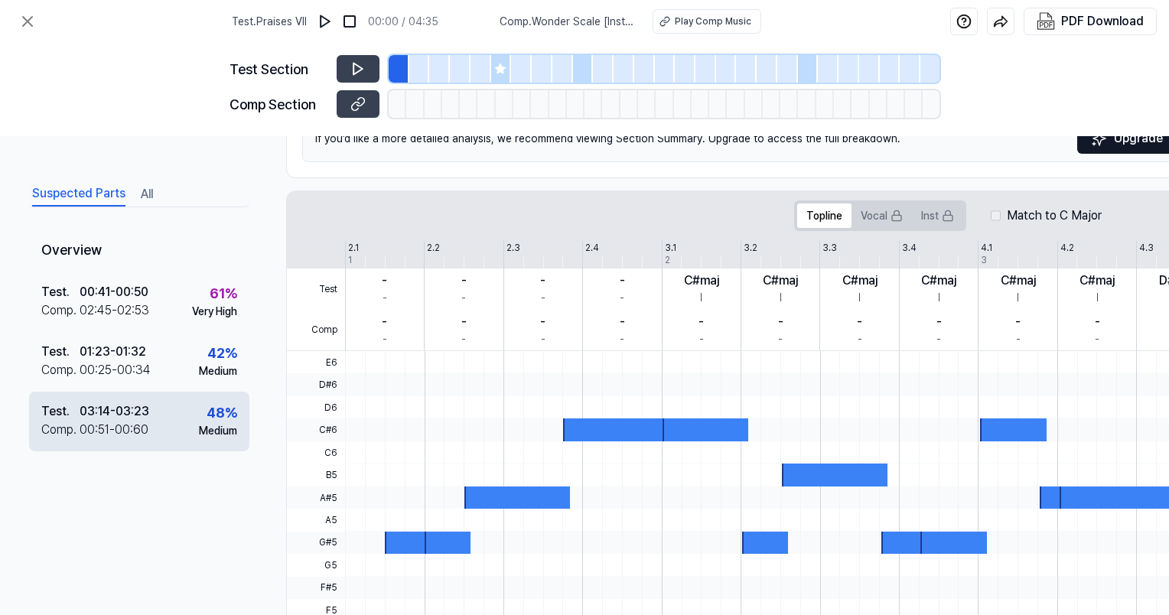
click at [165, 424] on div "Test . 03:14 - 03:23 Comp . 00:51 - 00:60 48 % Medium" at bounding box center [139, 422] width 220 height 60
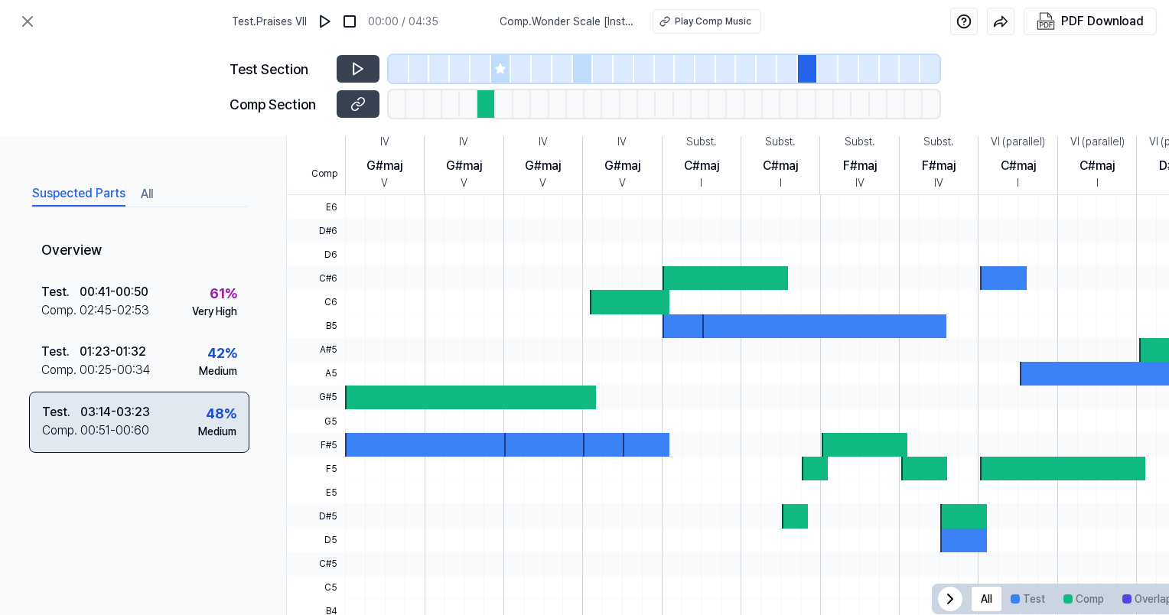
scroll to position [404, 2]
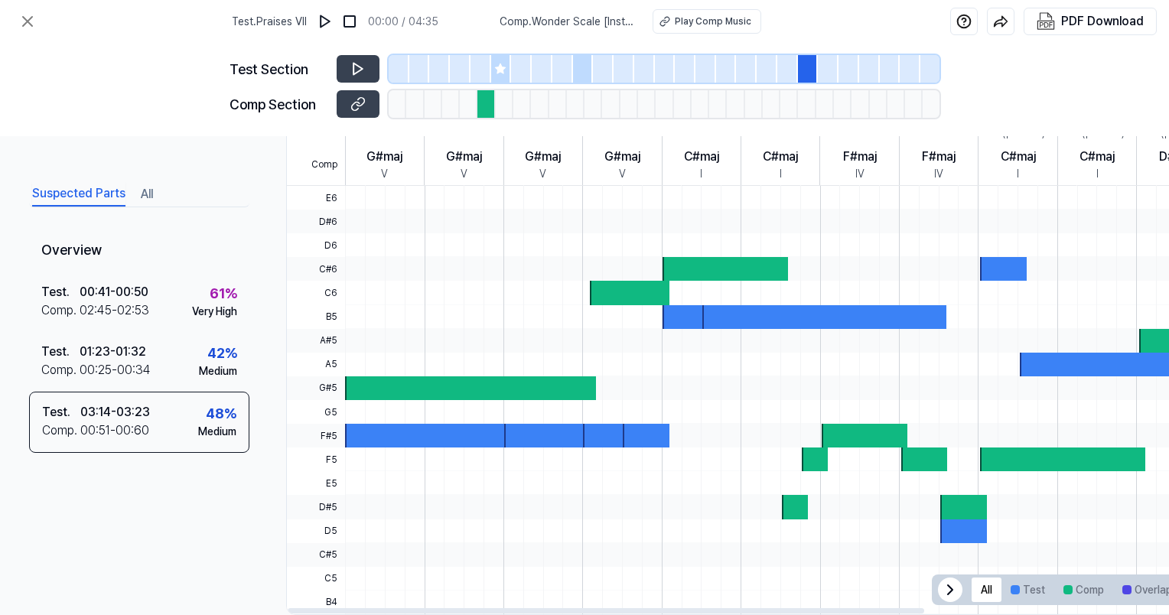
click at [389, 386] on div at bounding box center [470, 388] width 251 height 24
click at [361, 66] on icon at bounding box center [357, 68] width 15 height 15
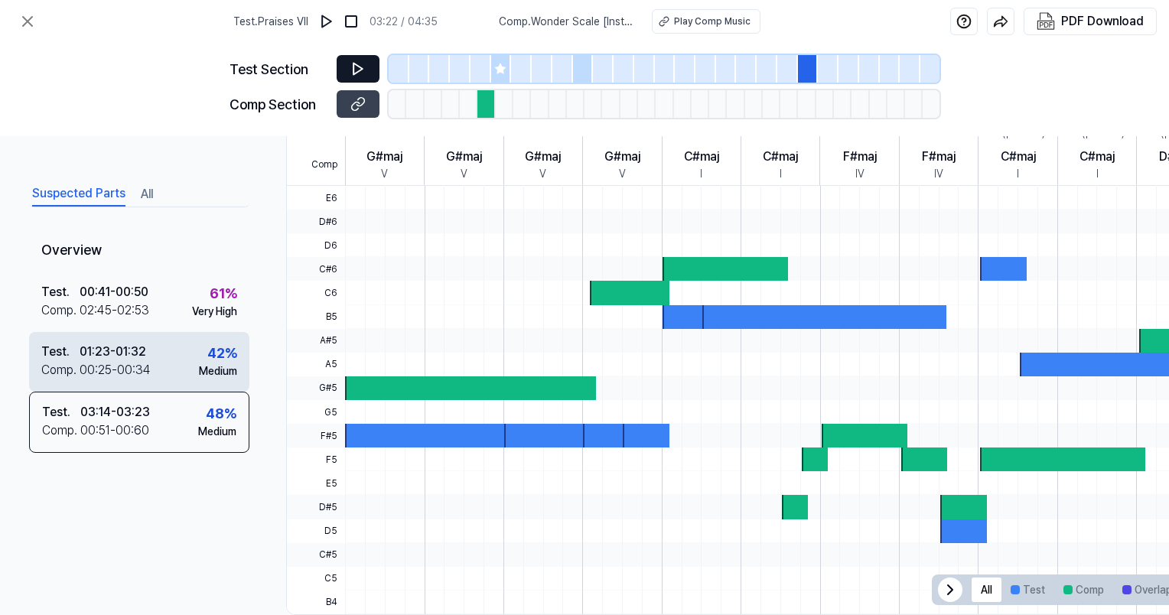
click at [155, 355] on div "Test . 01:23 - 01:32 Comp . 00:25 - 00:34 42 % Medium" at bounding box center [139, 362] width 220 height 60
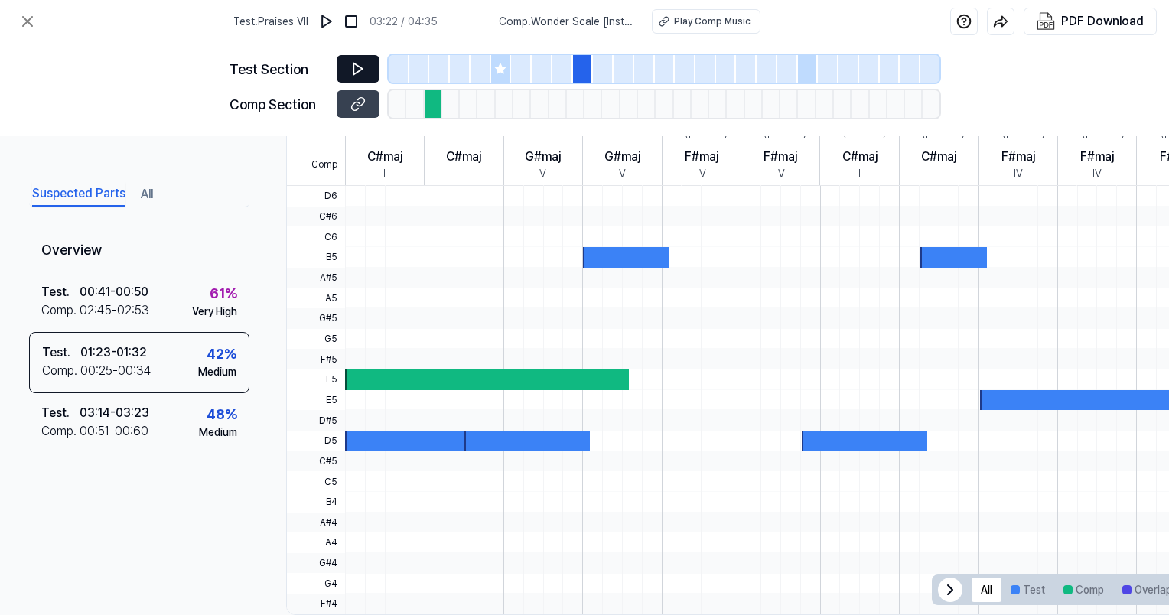
click at [345, 77] on button at bounding box center [358, 69] width 43 height 28
click at [355, 112] on button at bounding box center [358, 104] width 43 height 28
click at [369, 61] on button at bounding box center [358, 69] width 43 height 28
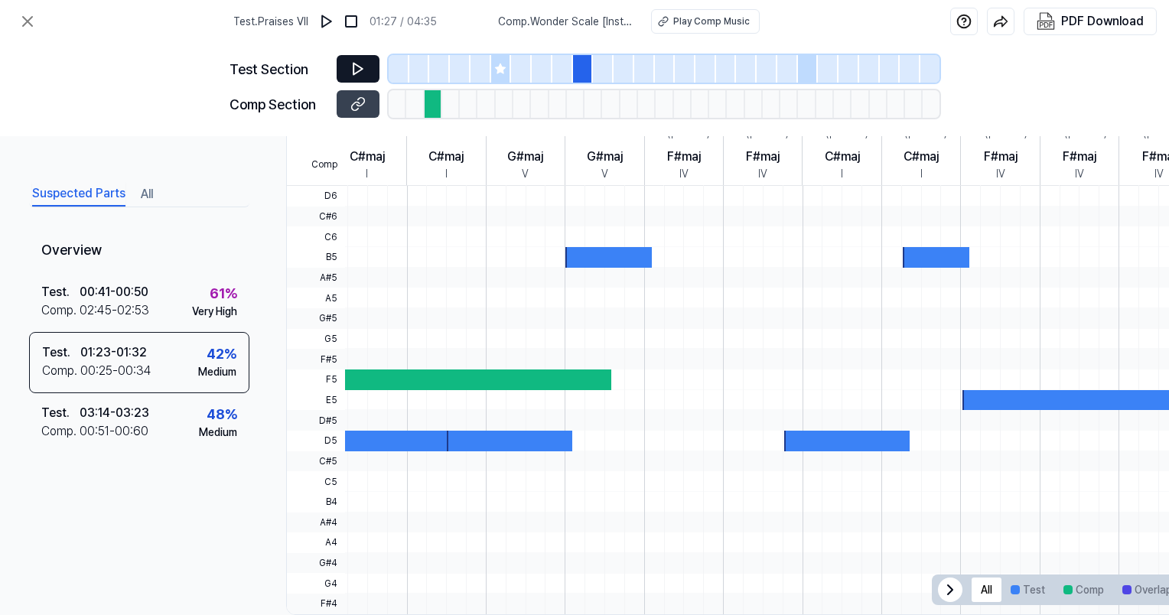
scroll to position [0, 20]
click at [518, 396] on div at bounding box center [957, 400] width 1264 height 21
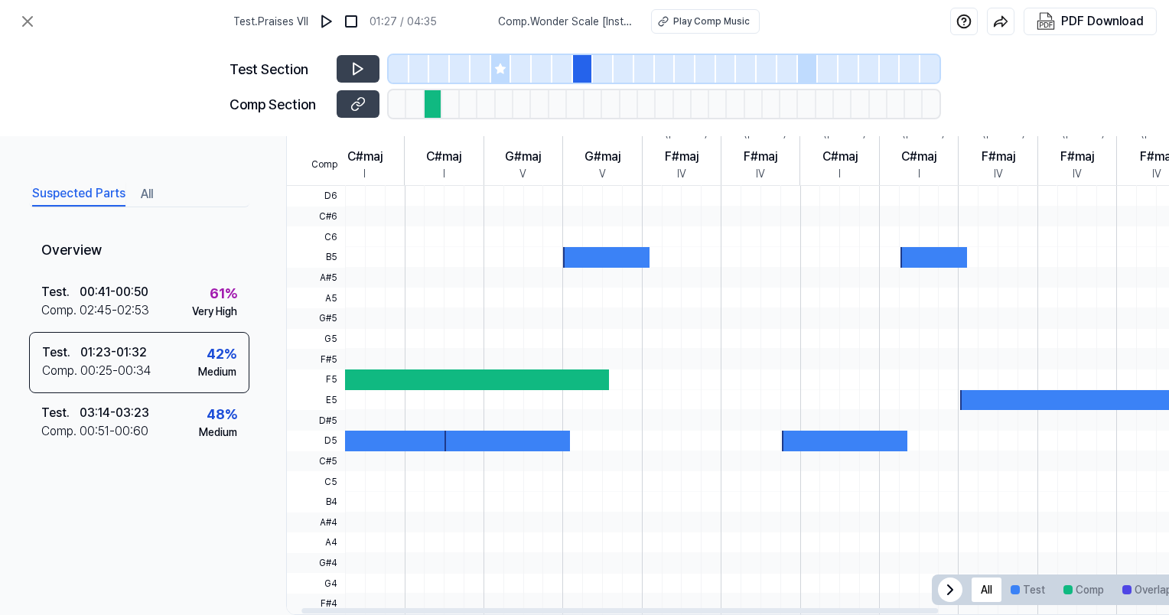
click at [524, 387] on div at bounding box center [467, 380] width 284 height 21
click at [529, 387] on div at bounding box center [467, 380] width 284 height 21
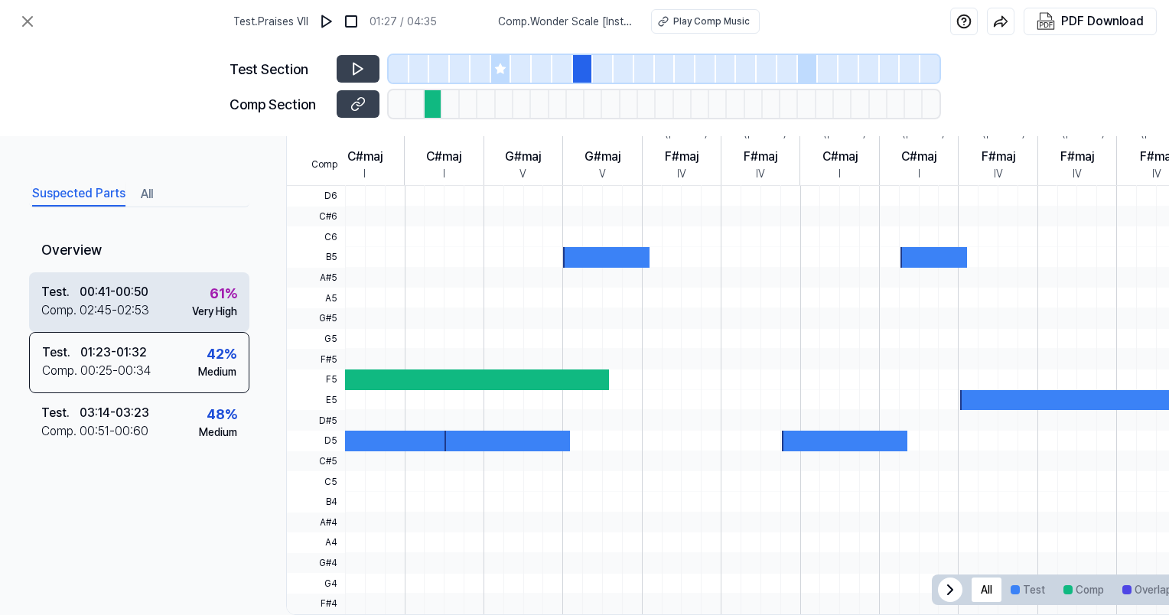
click at [135, 285] on div "00:41 - 00:50" at bounding box center [114, 292] width 69 height 18
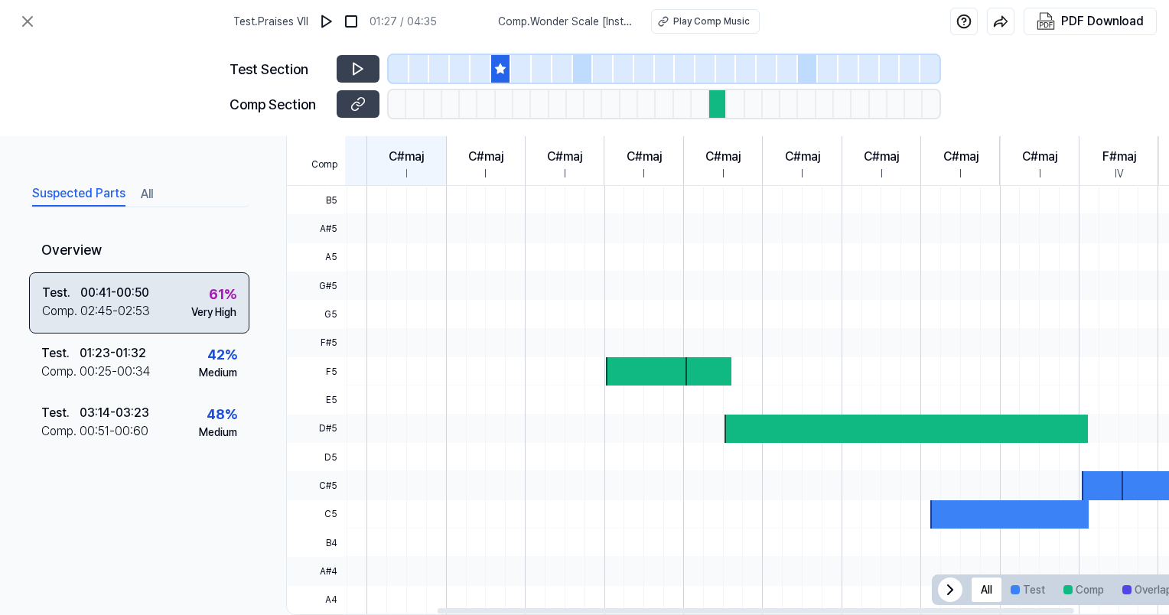
scroll to position [0, 0]
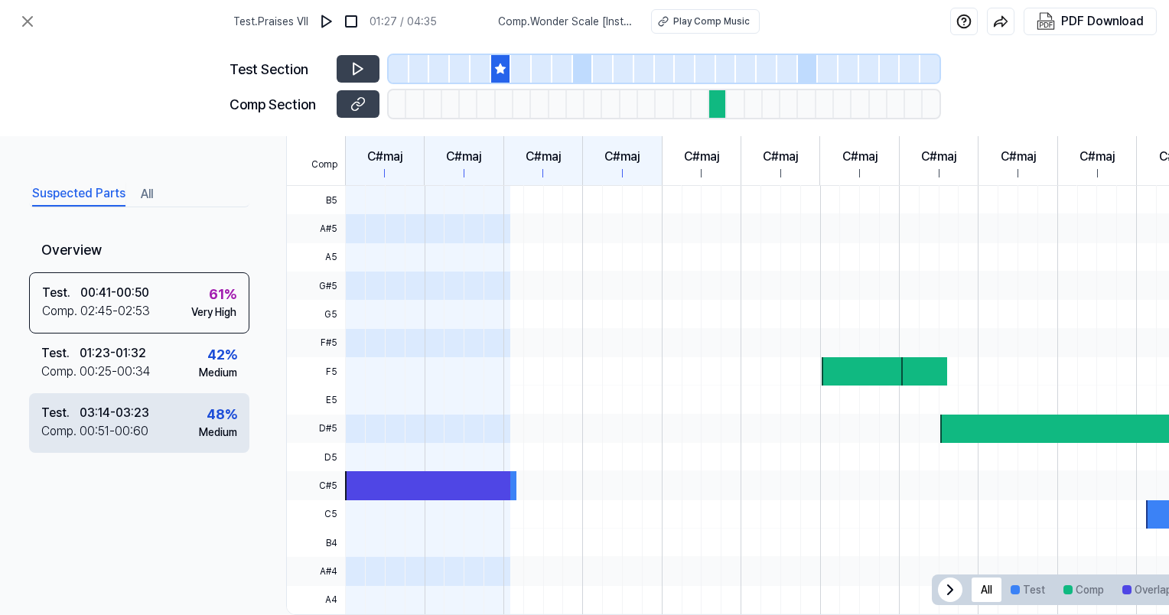
click at [115, 448] on div "Test . 03:14 - 03:23 Comp . 00:51 - 00:60 48 % Medium" at bounding box center [139, 423] width 220 height 60
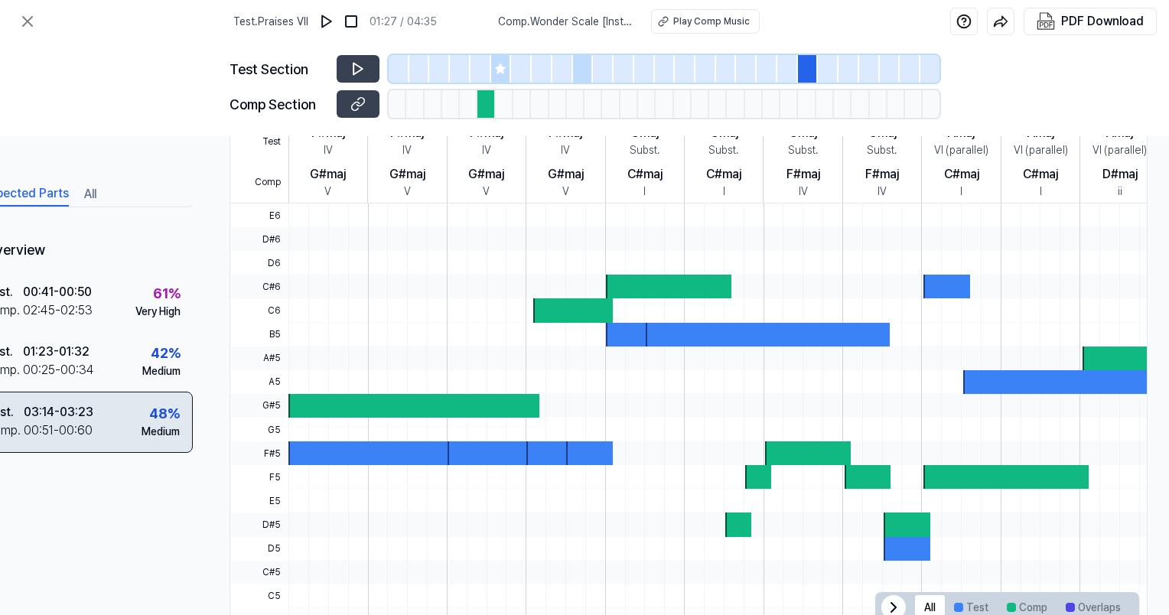
scroll to position [439, 0]
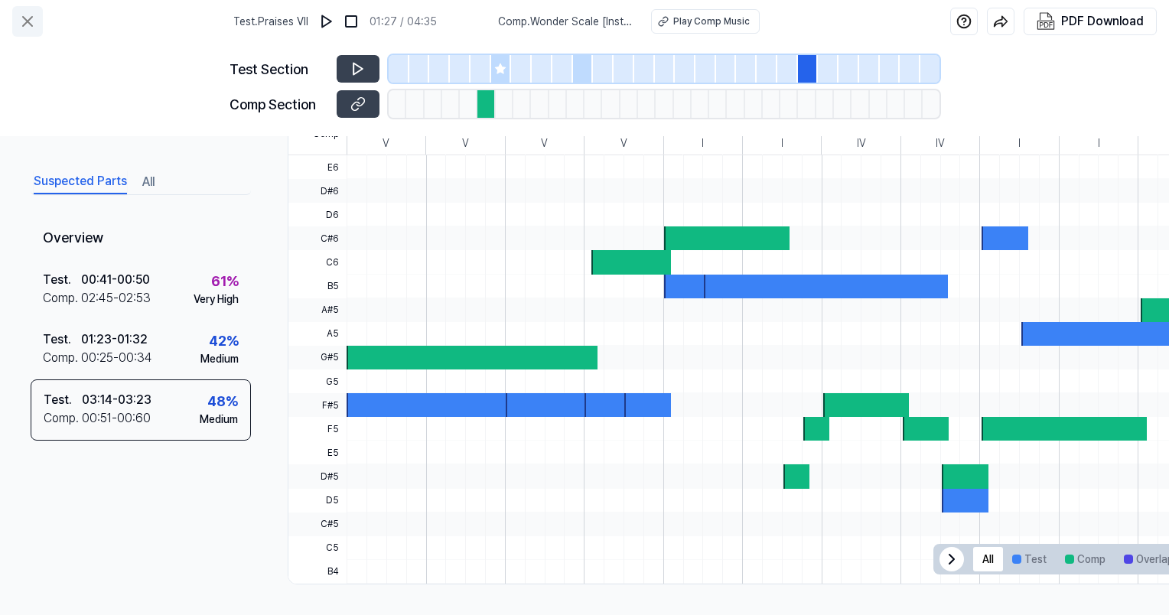
click at [25, 21] on icon at bounding box center [27, 21] width 18 height 18
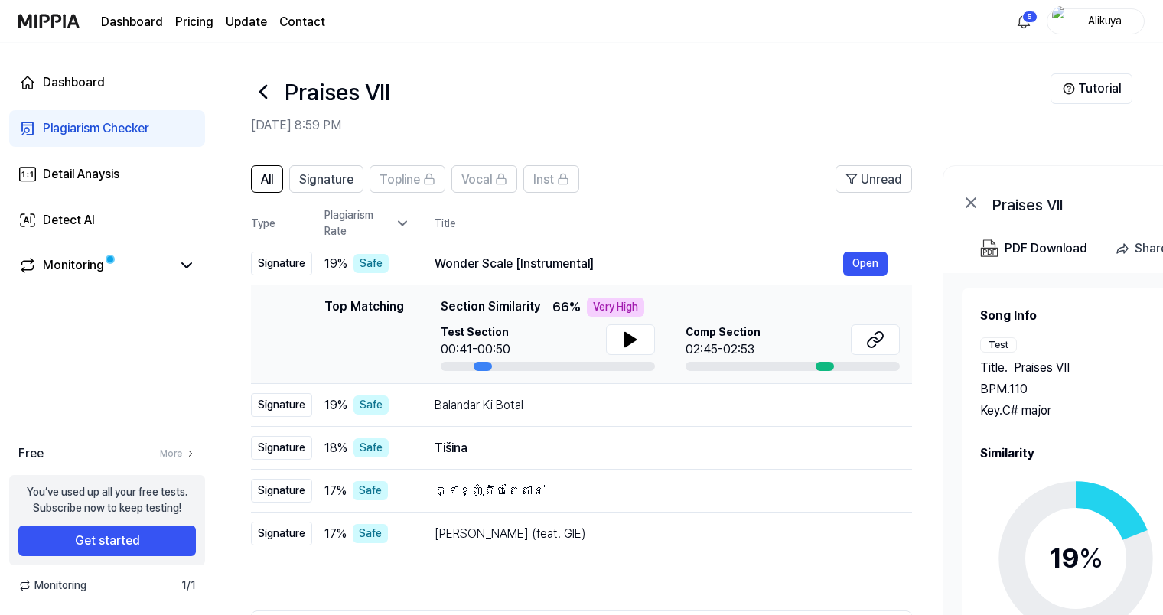
click at [397, 219] on icon at bounding box center [402, 223] width 15 height 15
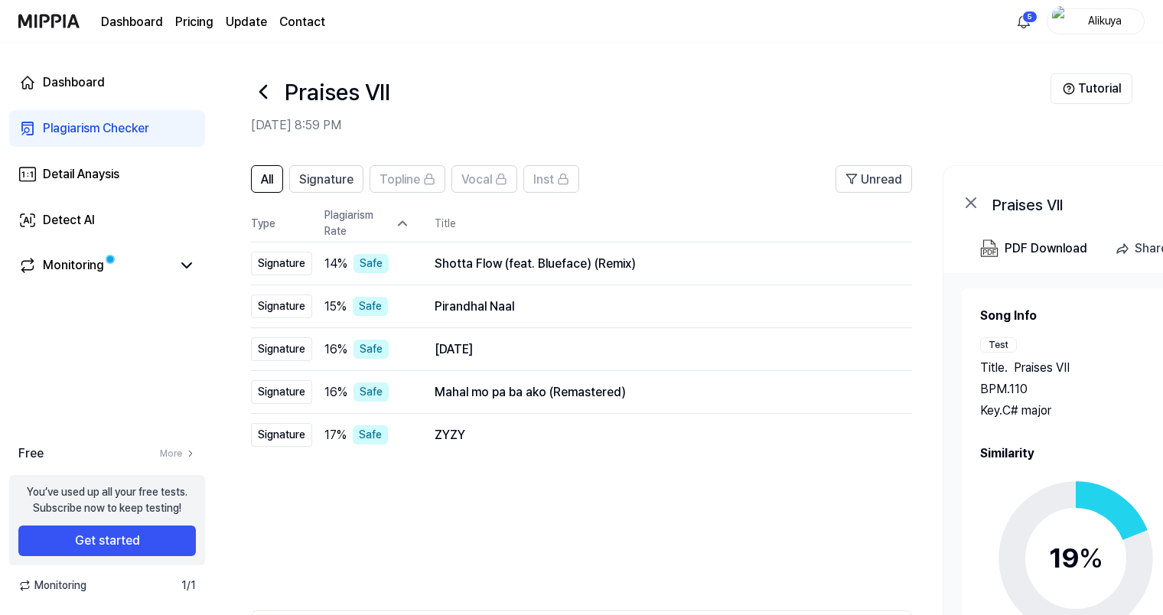
click at [265, 94] on icon at bounding box center [263, 92] width 24 height 24
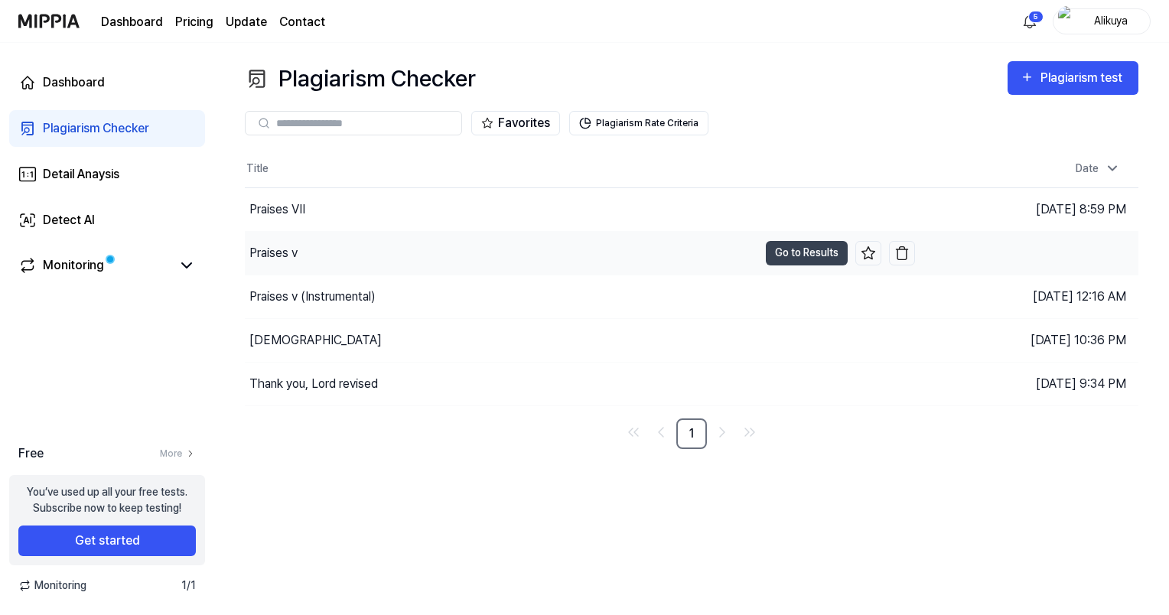
click at [278, 248] on div "Praises v" at bounding box center [273, 253] width 48 height 18
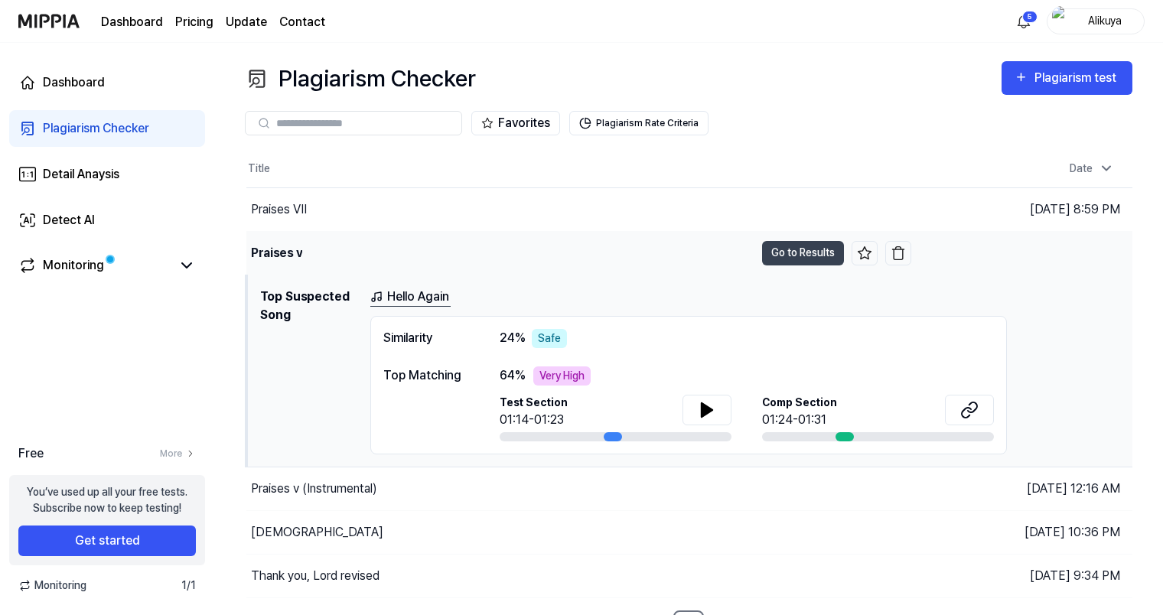
click at [278, 248] on div "Praises v" at bounding box center [276, 253] width 51 height 18
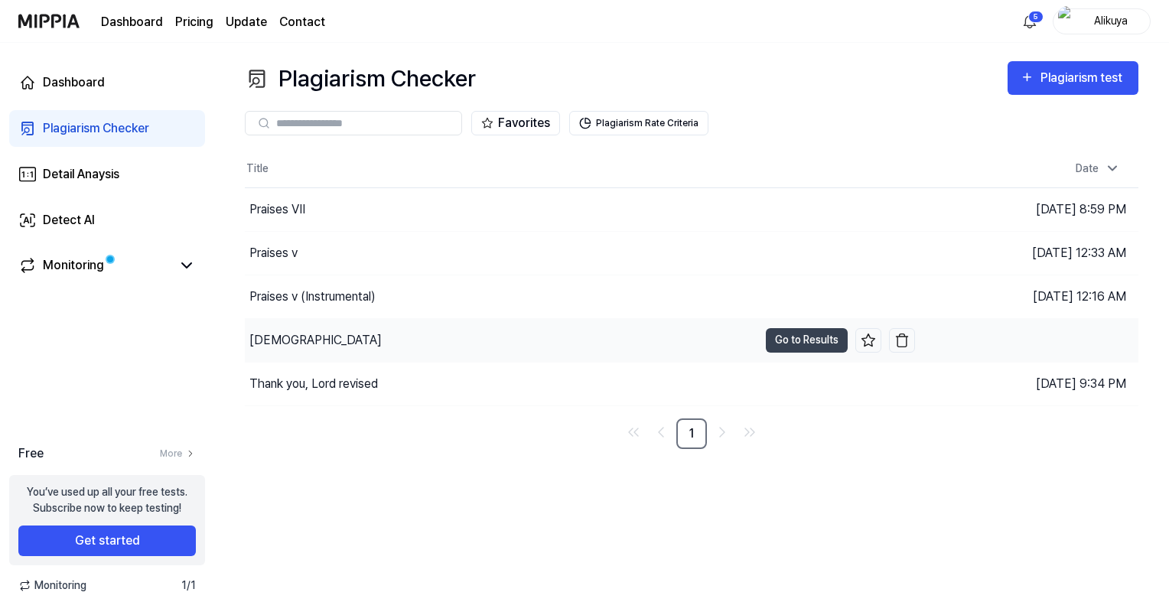
click at [268, 331] on div "[DEMOGRAPHIC_DATA]" at bounding box center [315, 340] width 132 height 18
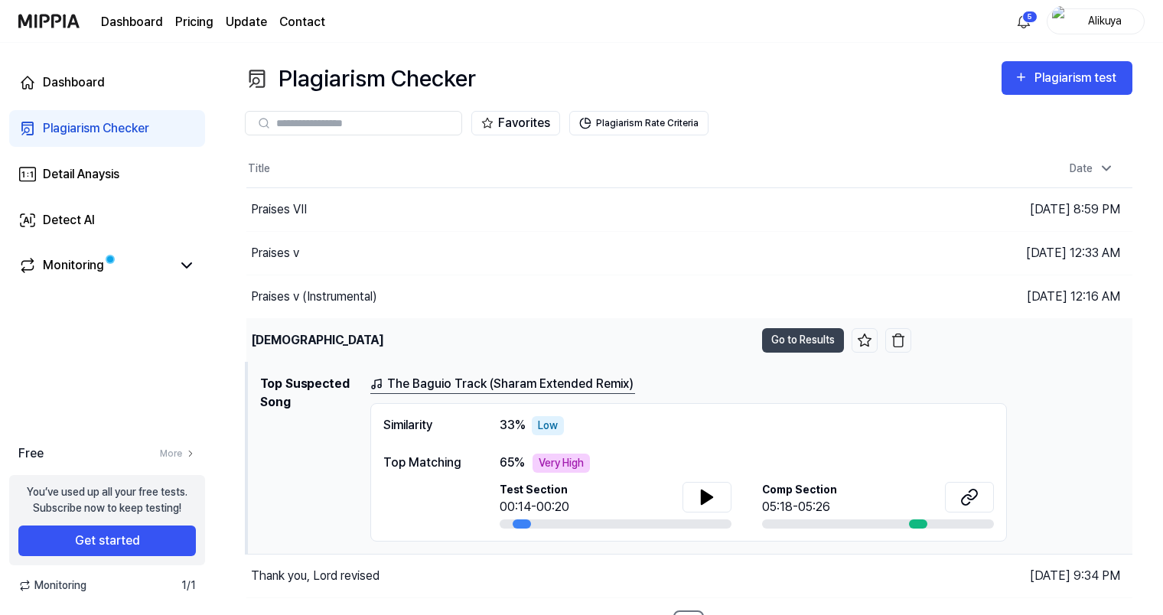
click at [268, 331] on div "[DEMOGRAPHIC_DATA]" at bounding box center [317, 340] width 132 height 18
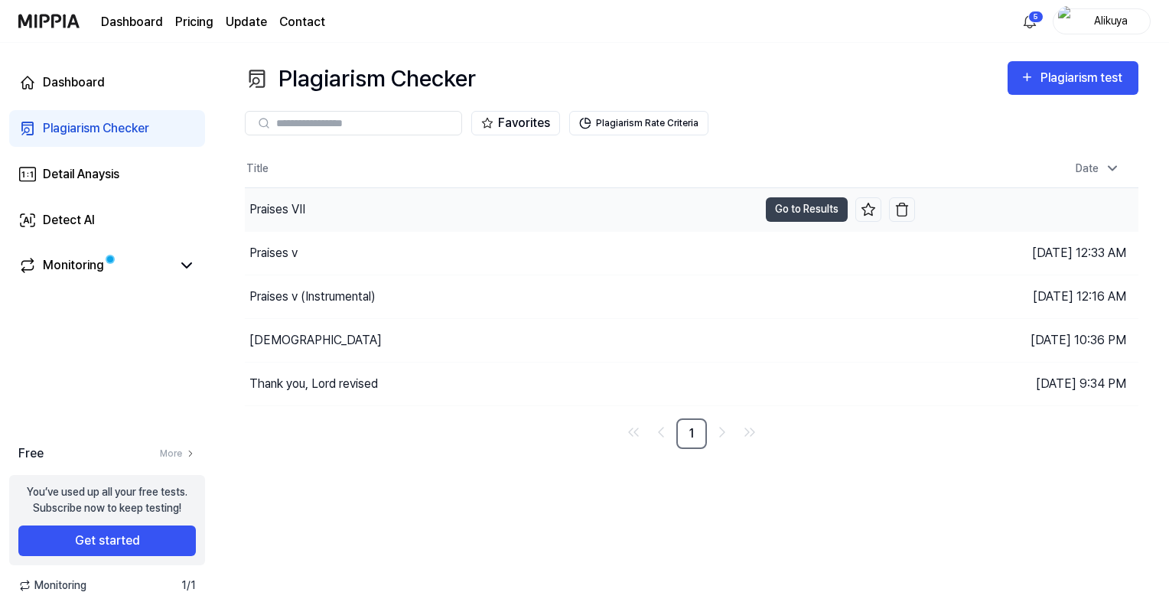
click at [281, 211] on div "Praises VII" at bounding box center [277, 209] width 56 height 18
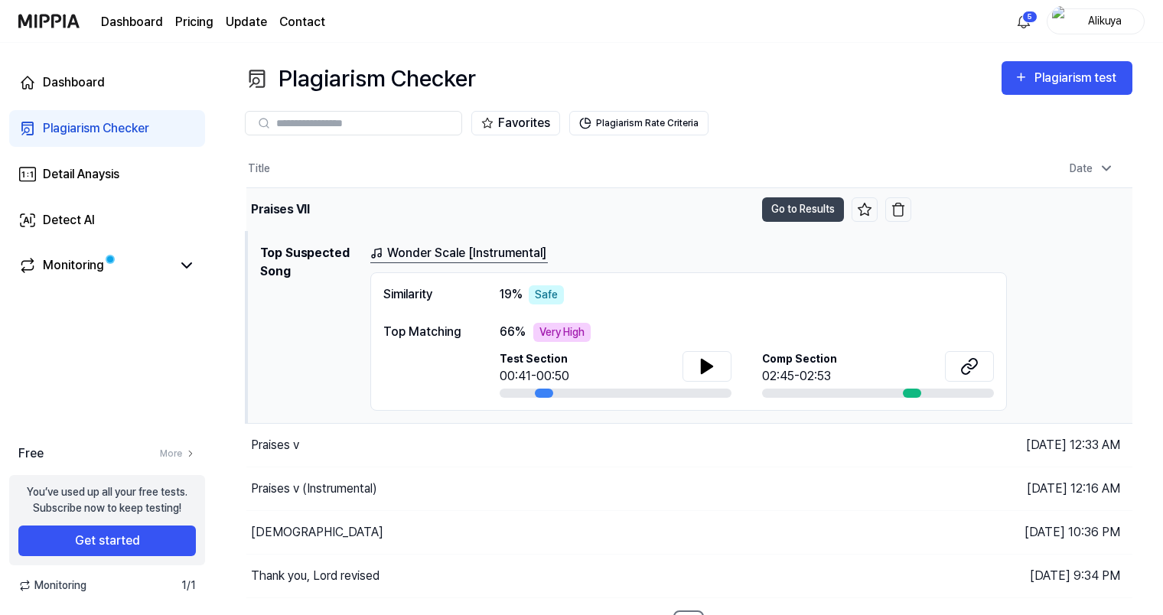
click at [281, 211] on div "Praises VII" at bounding box center [280, 209] width 59 height 18
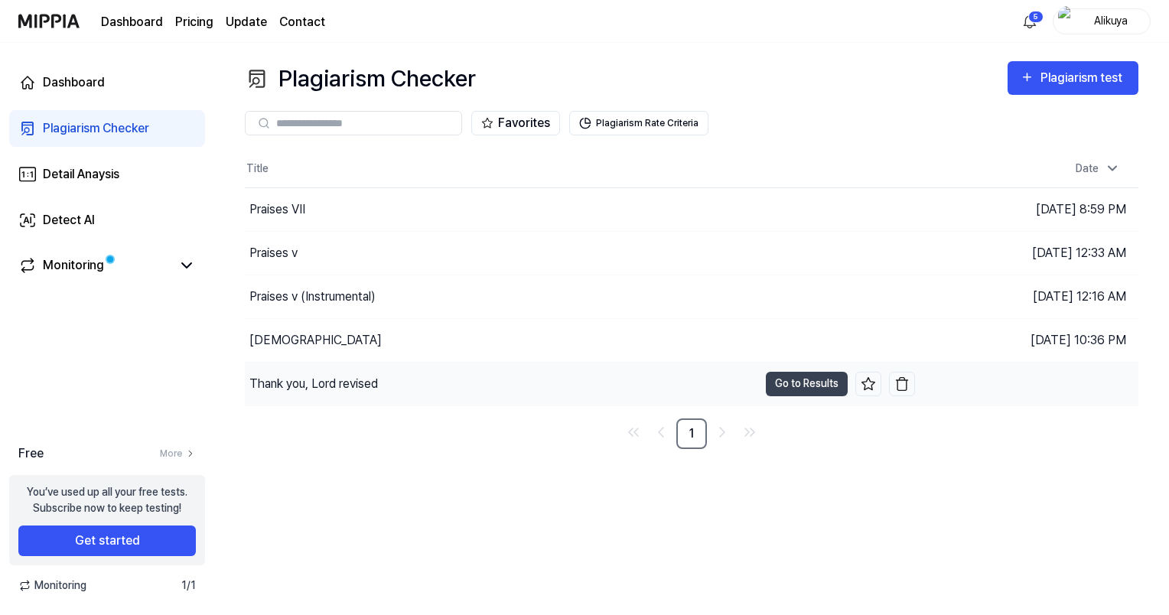
click at [269, 383] on div "Thank you, Lord revised" at bounding box center [313, 384] width 129 height 18
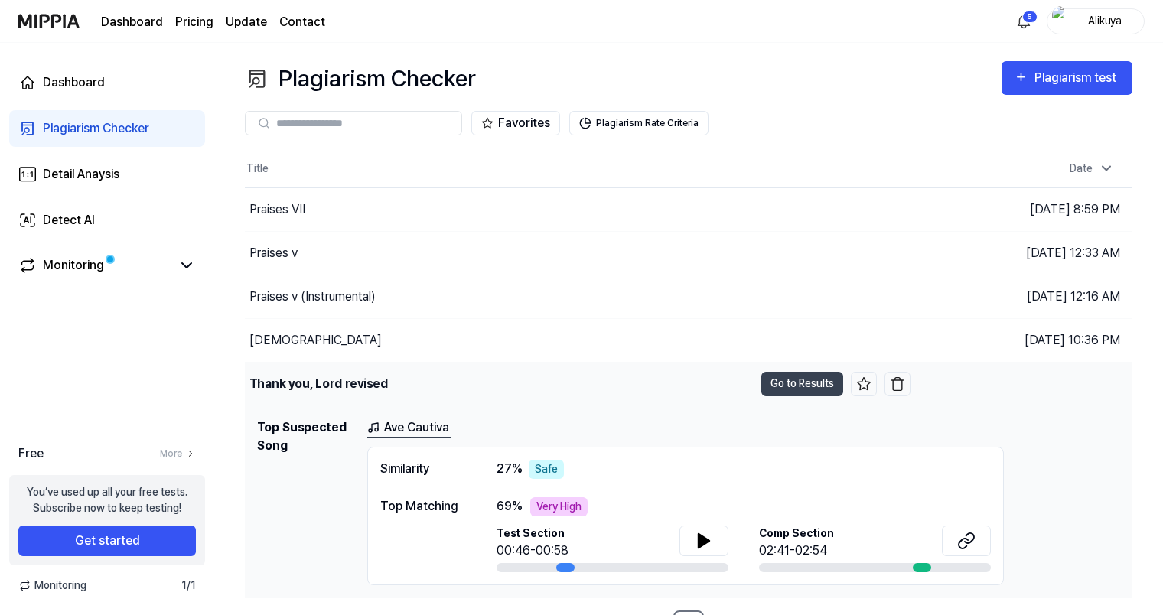
click at [269, 383] on div "Thank you, Lord revised" at bounding box center [318, 384] width 138 height 18
